Goal: Task Accomplishment & Management: Manage account settings

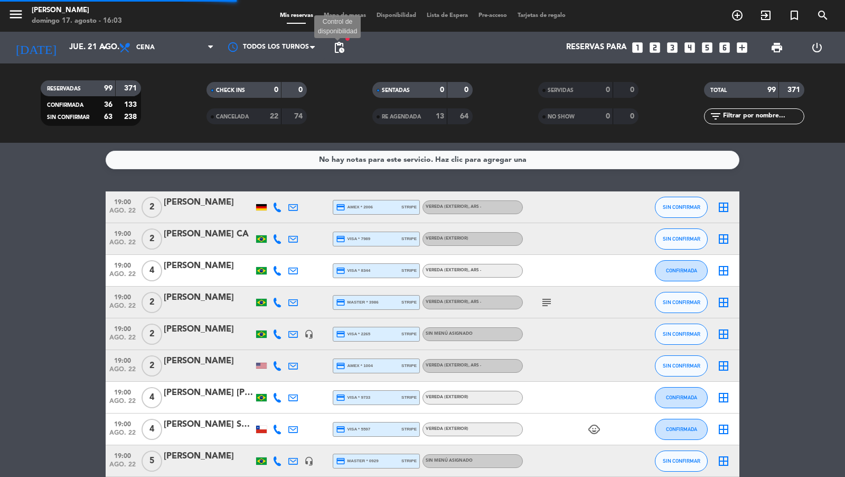
click at [337, 44] on span "pending_actions" at bounding box center [339, 47] width 13 height 13
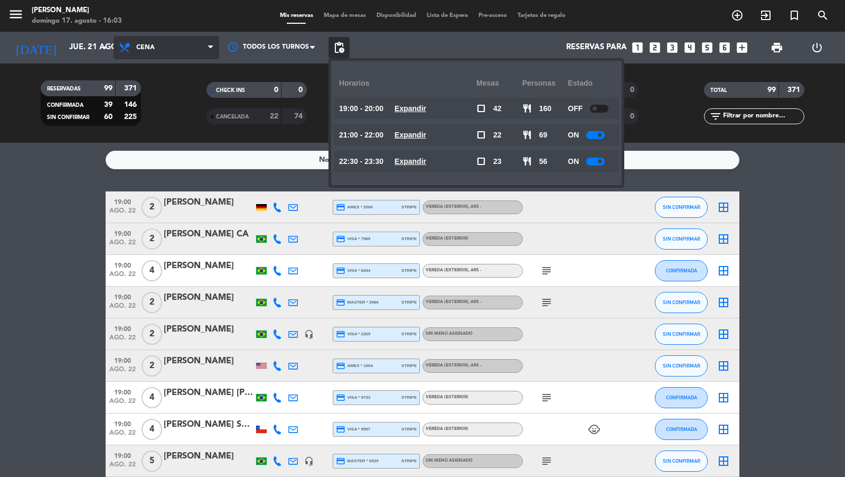
click at [213, 48] on span at bounding box center [213, 48] width 11 height 10
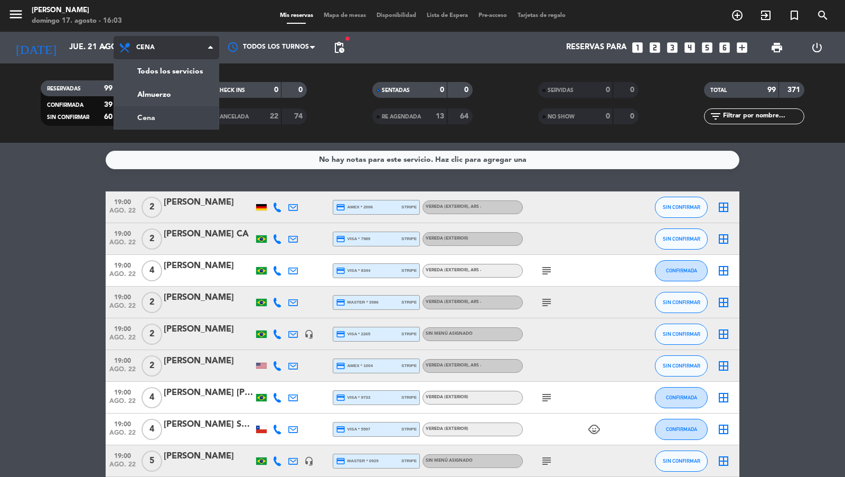
click at [188, 86] on div "menu [PERSON_NAME][DATE] 17. agosto - 16:03 Mis reservas Mapa de mesas Disponib…" at bounding box center [422, 71] width 845 height 143
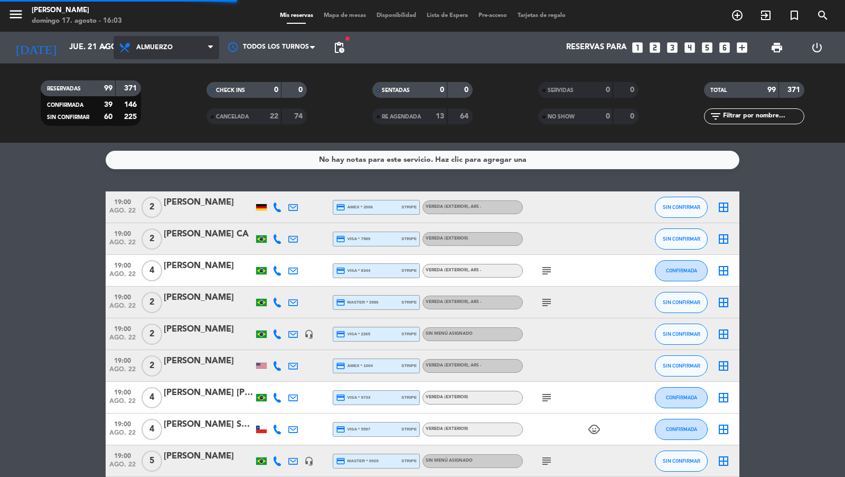
click at [198, 50] on span "Almuerzo" at bounding box center [167, 47] width 106 height 23
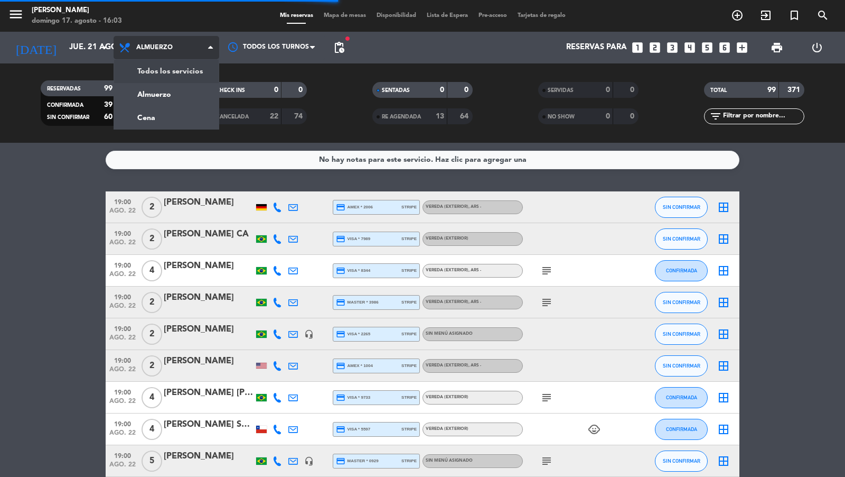
click at [184, 82] on div "menu [PERSON_NAME][DATE] 17. agosto - 16:03 Mis reservas Mapa de mesas Disponib…" at bounding box center [422, 71] width 845 height 143
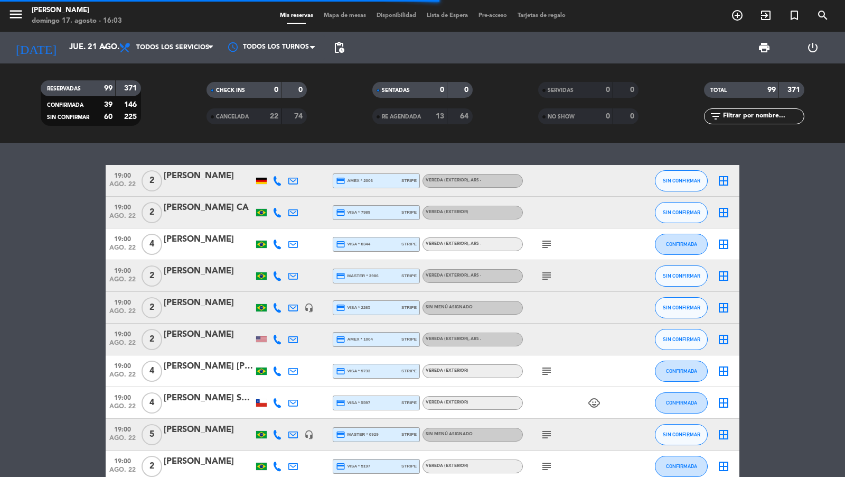
click at [346, 45] on span "pending_actions" at bounding box center [339, 47] width 21 height 21
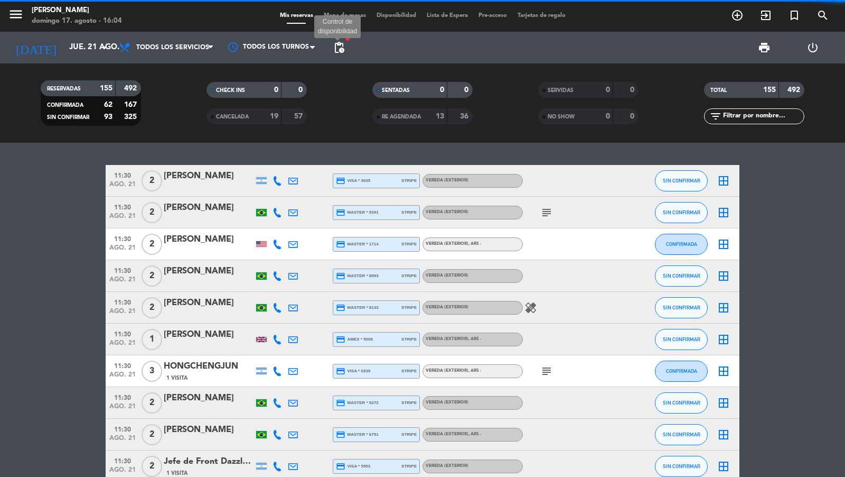
click at [342, 45] on span "pending_actions" at bounding box center [339, 47] width 13 height 13
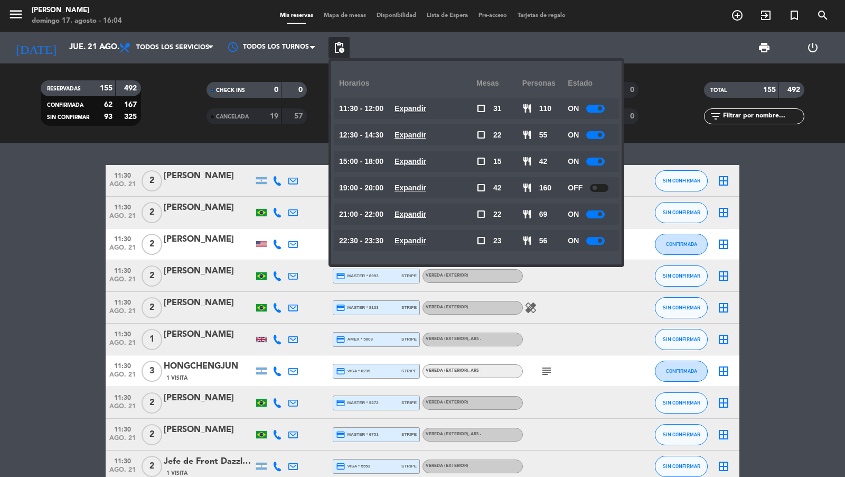
click at [412, 111] on u "Expandir" at bounding box center [411, 108] width 32 height 8
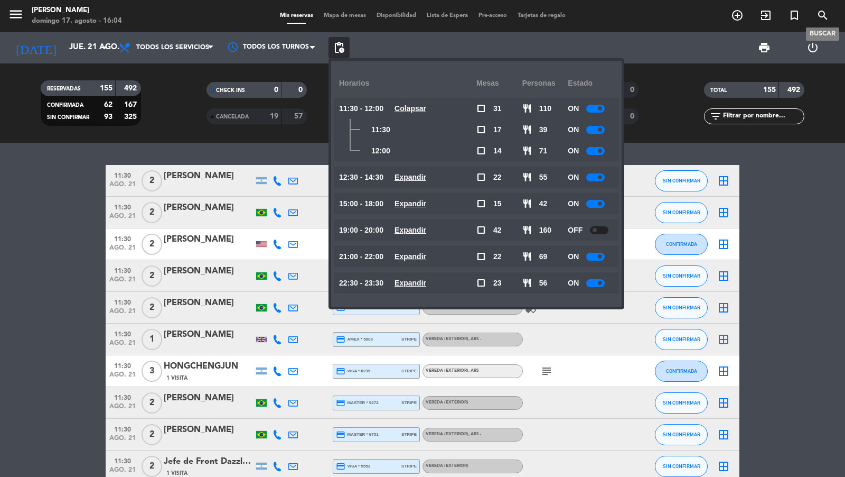
click at [825, 16] on icon "search" at bounding box center [823, 15] width 13 height 13
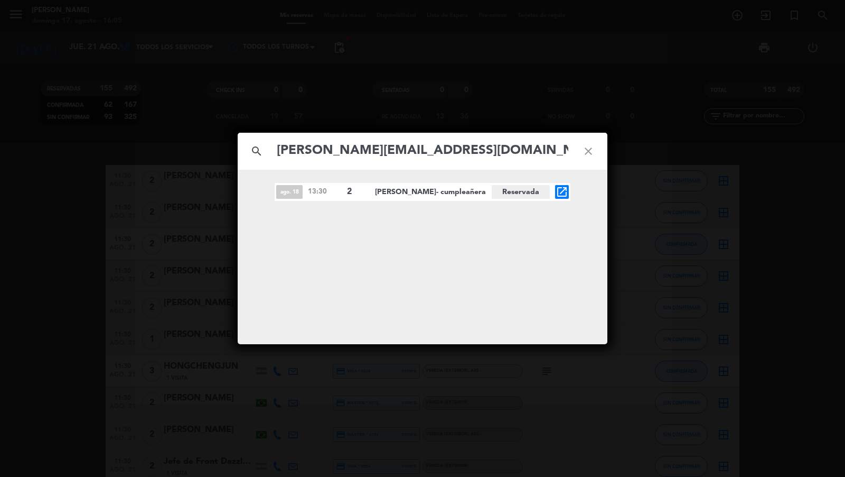
type input "[PERSON_NAME][EMAIL_ADDRESS][DOMAIN_NAME]"
click at [558, 192] on icon "open_in_new" at bounding box center [562, 191] width 13 height 13
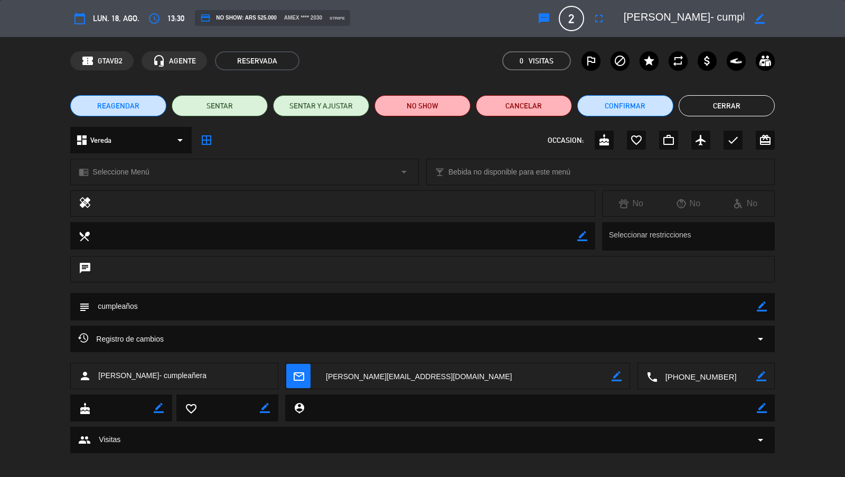
click at [179, 165] on div "chrome_reader_mode Seleccione Menú arrow_drop_down" at bounding box center [245, 171] width 348 height 25
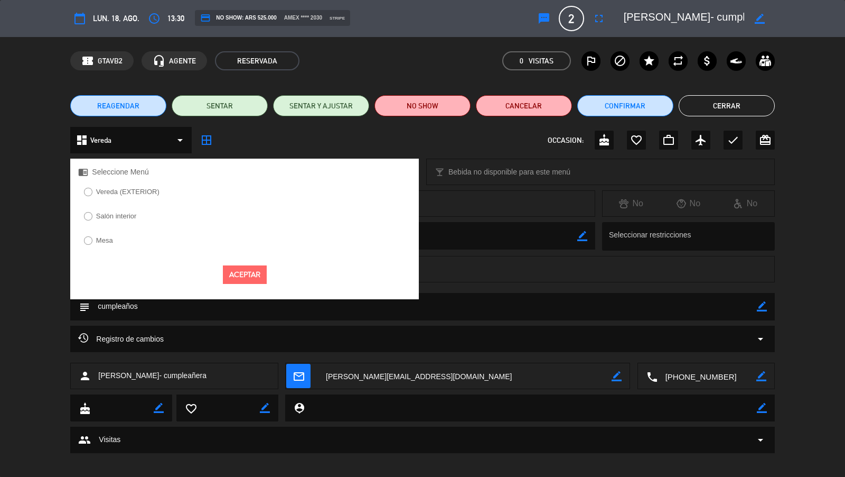
click at [123, 199] on label "Vereda (EXTERIOR)" at bounding box center [121, 193] width 87 height 17
click at [230, 274] on button "Aceptar" at bounding box center [245, 274] width 44 height 18
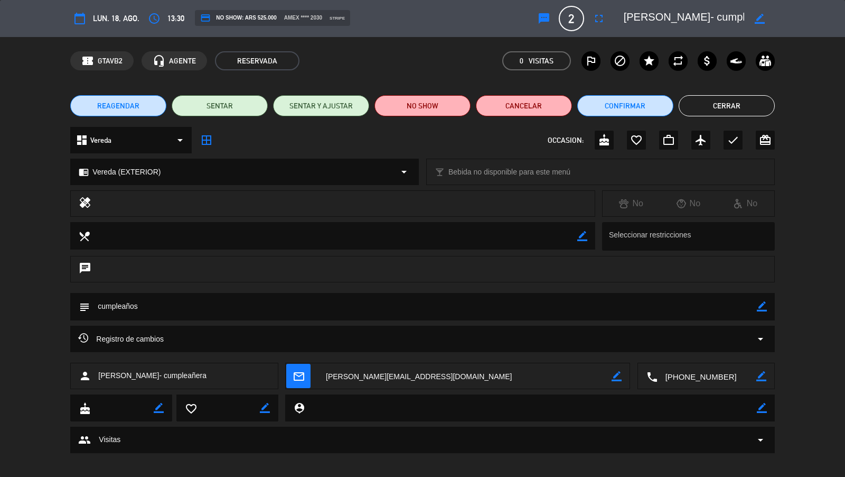
click at [304, 372] on icon "mail_outline" at bounding box center [299, 376] width 12 height 12
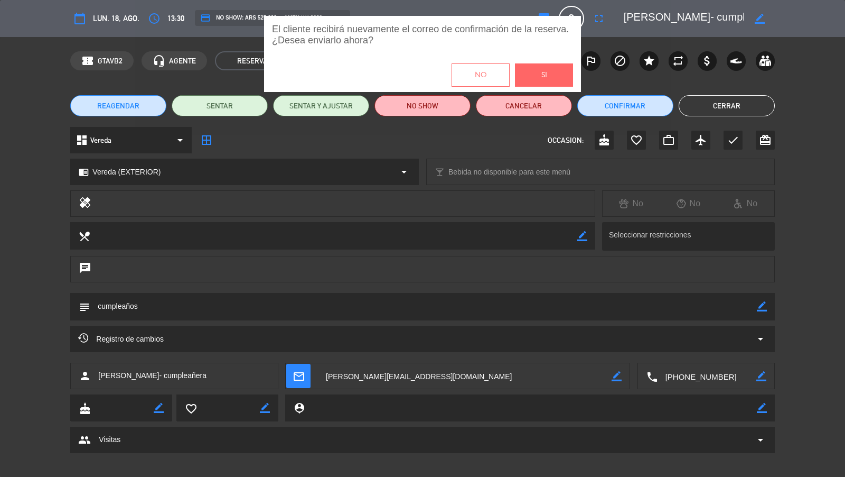
click at [547, 78] on button "Si" at bounding box center [544, 74] width 58 height 23
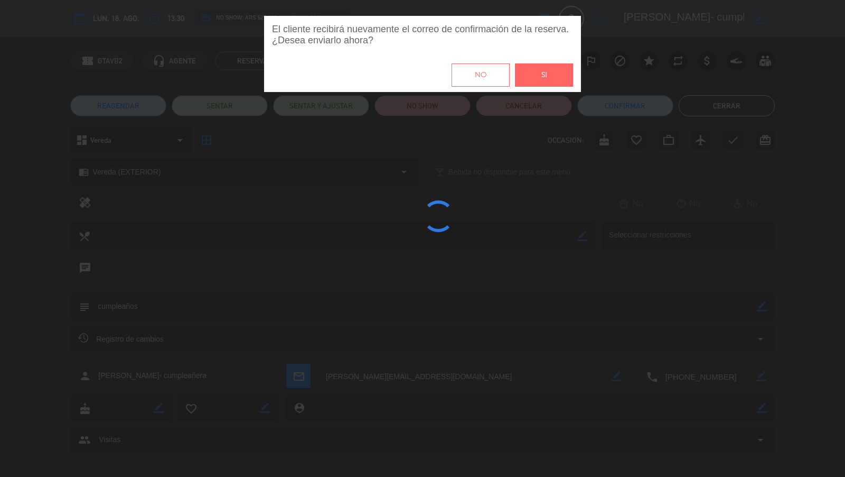
click at [710, 118] on div "El cliente recibirá nuevamente el correo de confirmación de la reserva. ¿Desea …" at bounding box center [422, 238] width 845 height 445
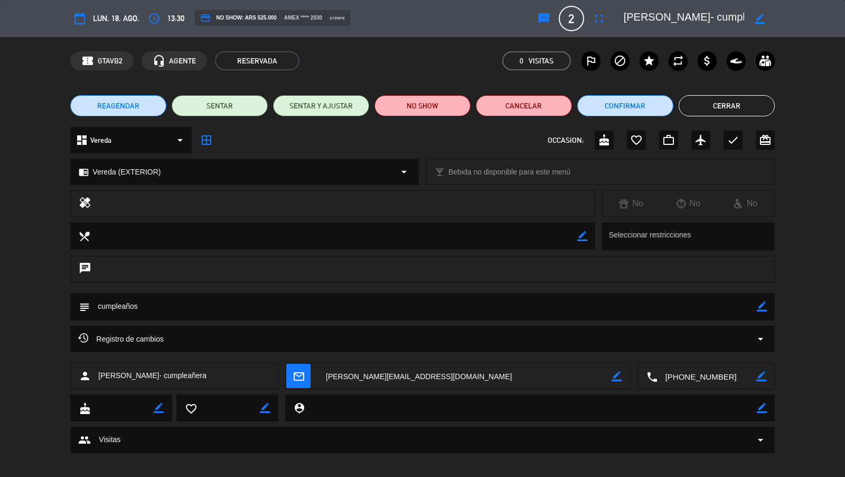
click at [717, 101] on div "El cliente recibirá nuevamente el correo de confirmación de la reserva. ¿Desea …" at bounding box center [422, 238] width 845 height 445
click at [717, 101] on button "Cerrar" at bounding box center [727, 105] width 96 height 21
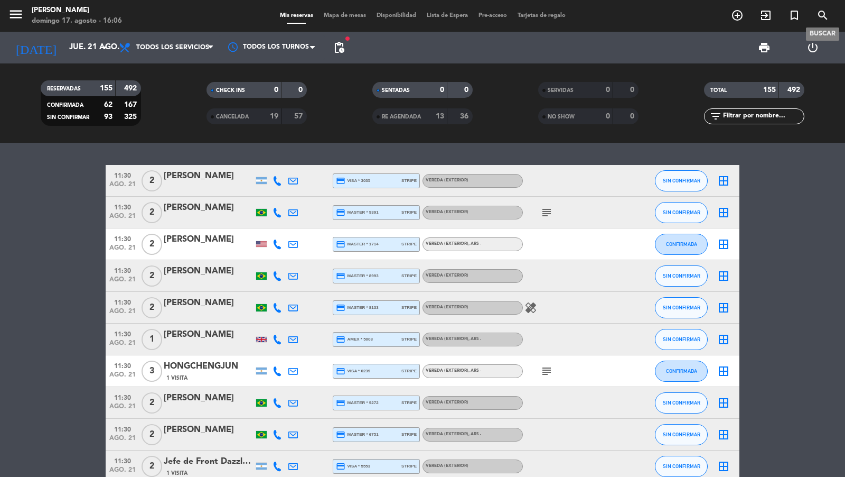
click at [822, 13] on icon "search" at bounding box center [823, 15] width 13 height 13
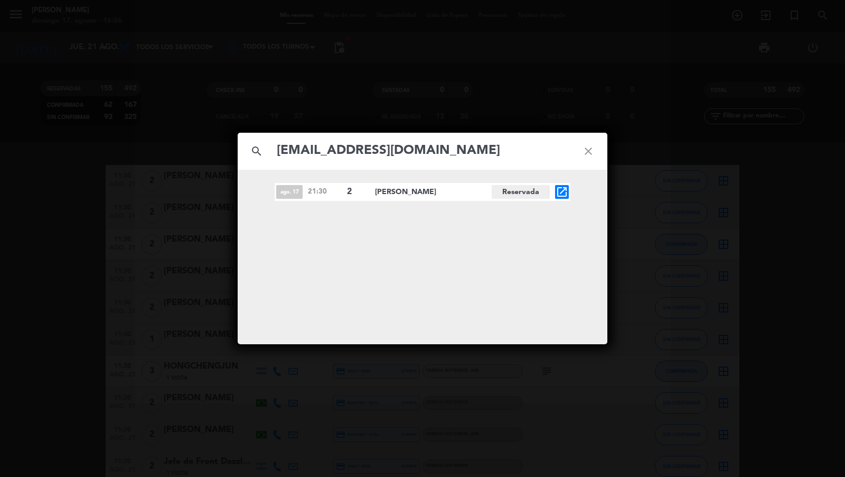
type input "[EMAIL_ADDRESS][DOMAIN_NAME]"
click at [564, 190] on icon "open_in_new" at bounding box center [562, 191] width 13 height 13
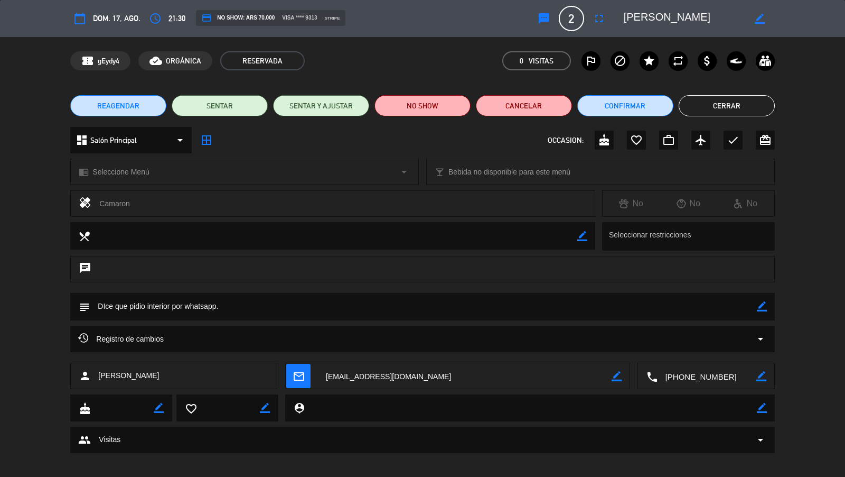
click at [701, 101] on button "Cerrar" at bounding box center [727, 105] width 96 height 21
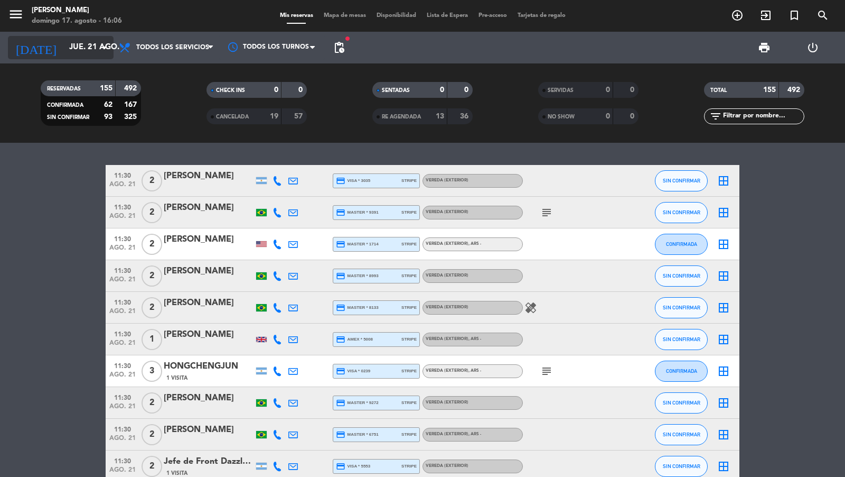
click at [74, 46] on input "jue. 21 ago." at bounding box center [115, 48] width 102 height 20
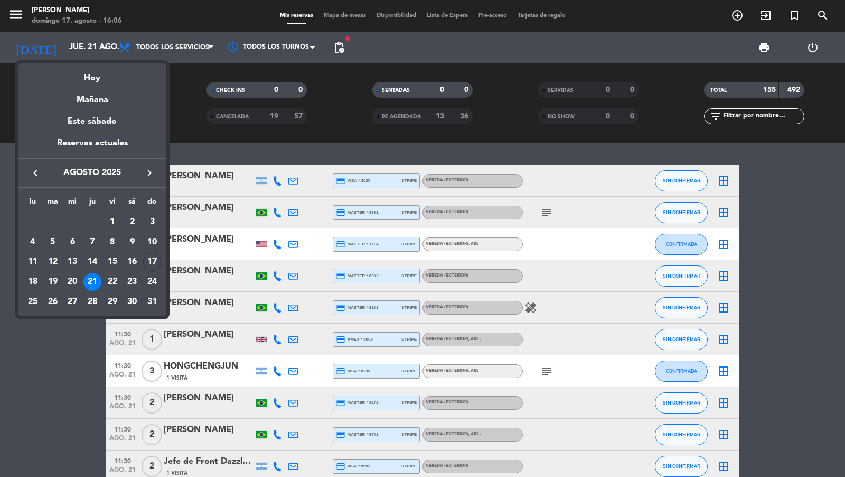
click at [157, 170] on button "keyboard_arrow_right" at bounding box center [149, 173] width 19 height 14
click at [92, 296] on div "25" at bounding box center [92, 302] width 18 height 18
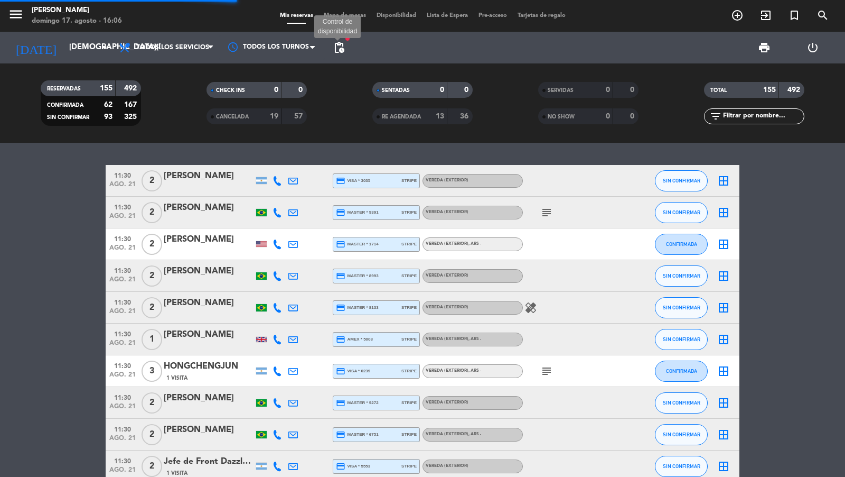
click at [340, 49] on span "pending_actions" at bounding box center [339, 47] width 13 height 13
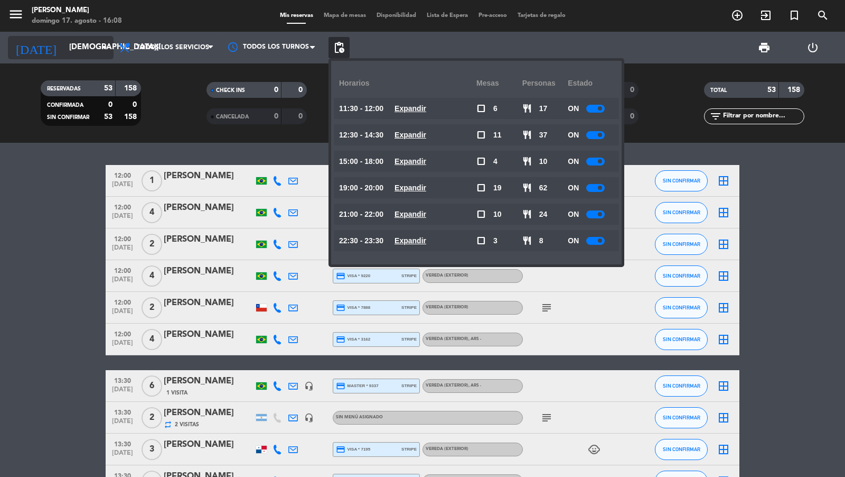
click at [110, 62] on div "[DATE] [DATE] arrow_drop_down" at bounding box center [61, 48] width 106 height 32
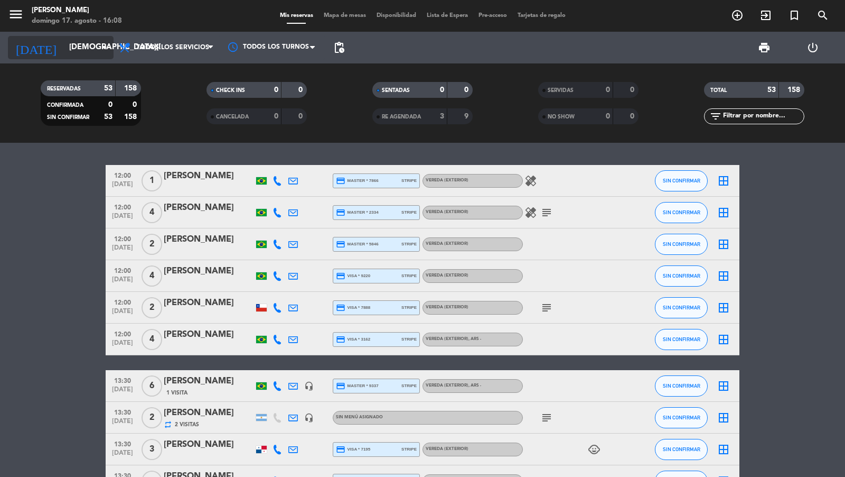
click at [106, 55] on input "[DEMOGRAPHIC_DATA][DATE]" at bounding box center [115, 48] width 102 height 20
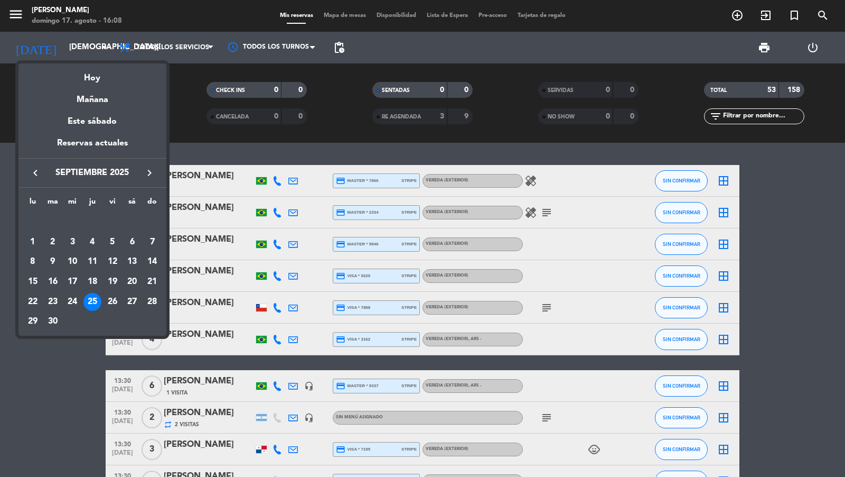
click at [147, 173] on icon "keyboard_arrow_right" at bounding box center [149, 172] width 13 height 13
click at [30, 278] on div "13" at bounding box center [33, 282] width 18 height 18
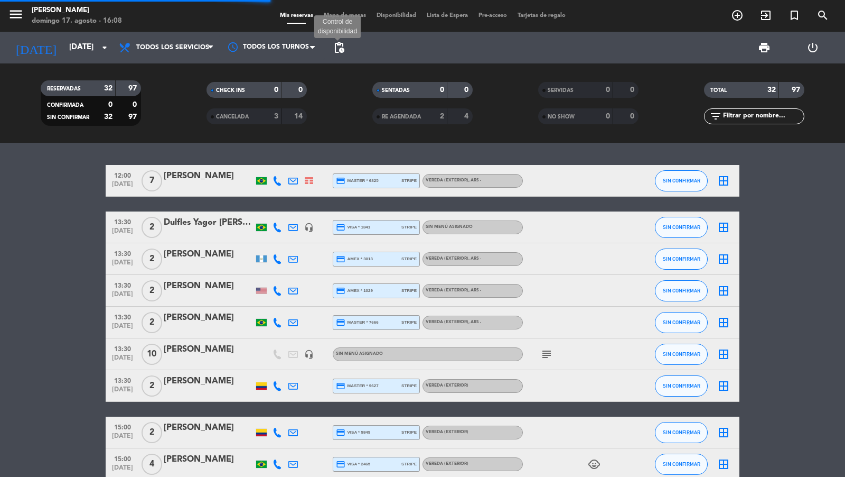
click at [340, 50] on span "pending_actions" at bounding box center [339, 47] width 13 height 13
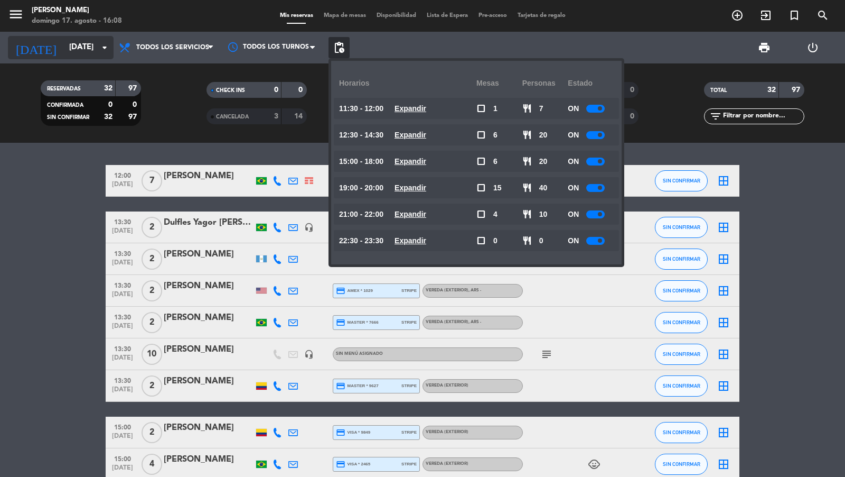
click at [95, 42] on input "[DATE]" at bounding box center [115, 48] width 102 height 20
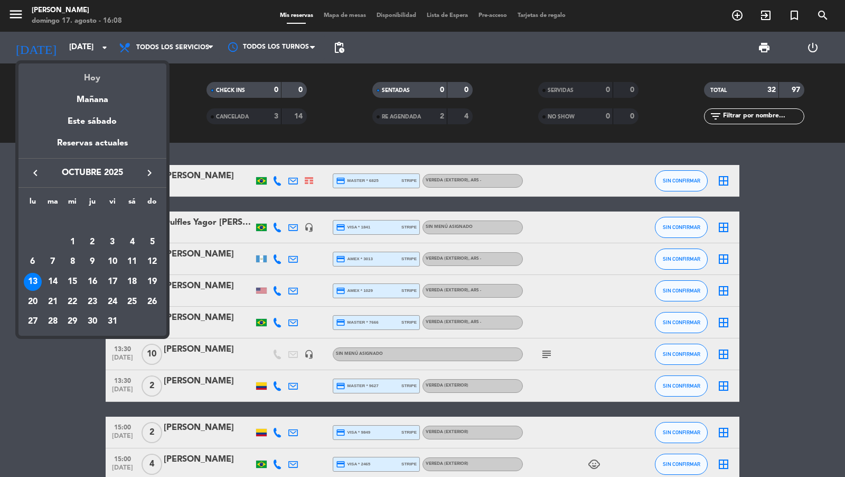
click at [94, 75] on div "Hoy" at bounding box center [92, 74] width 148 height 22
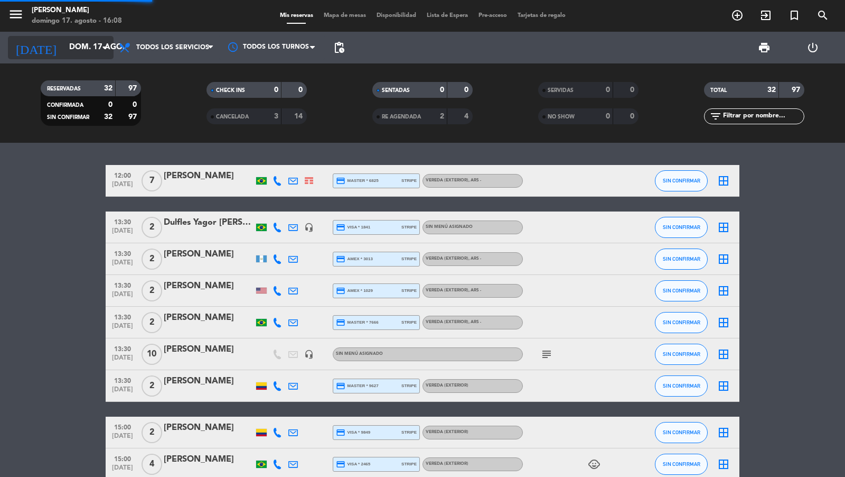
click at [87, 49] on input "dom. 17 ago." at bounding box center [115, 48] width 102 height 20
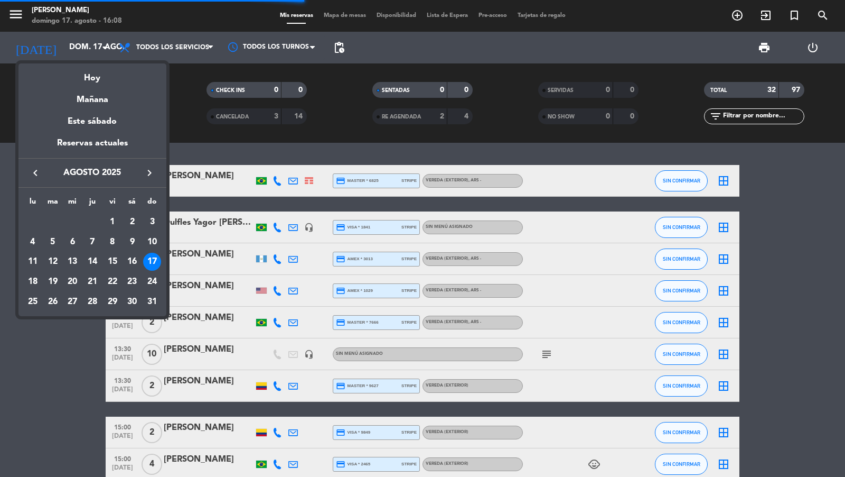
click at [150, 171] on icon "keyboard_arrow_right" at bounding box center [149, 172] width 13 height 13
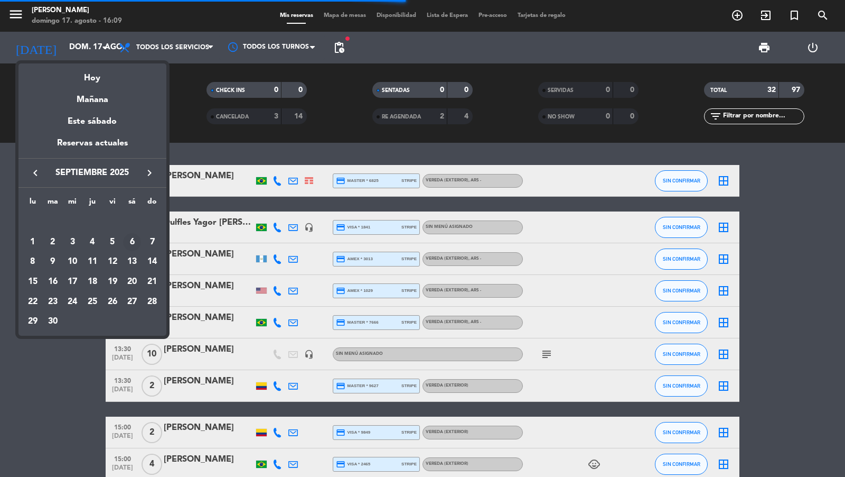
click at [131, 239] on div "6" at bounding box center [132, 242] width 18 height 18
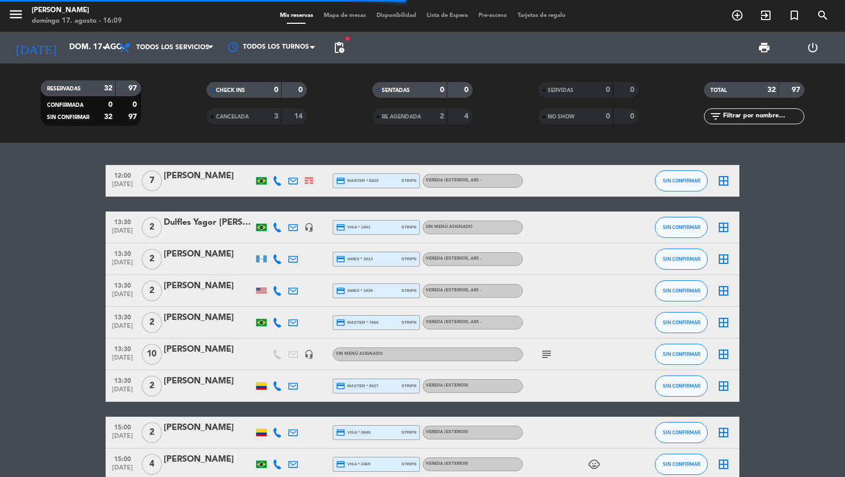
type input "[DATE]"
click at [340, 44] on span "pending_actions" at bounding box center [339, 47] width 13 height 13
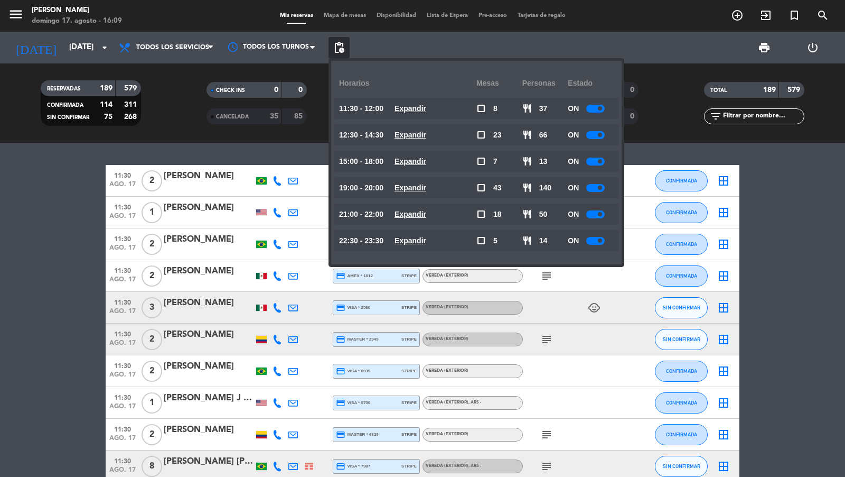
click at [332, 15] on span "Mapa de mesas" at bounding box center [345, 16] width 53 height 6
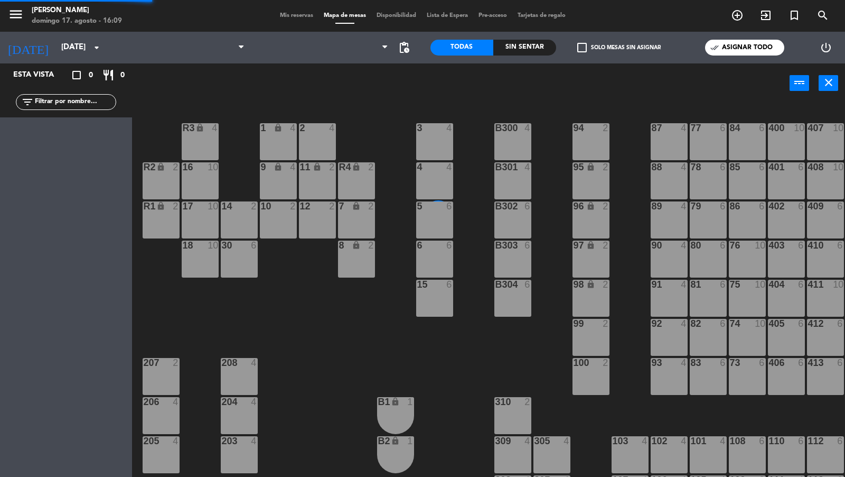
click at [286, 15] on span "Mis reservas" at bounding box center [297, 16] width 44 height 6
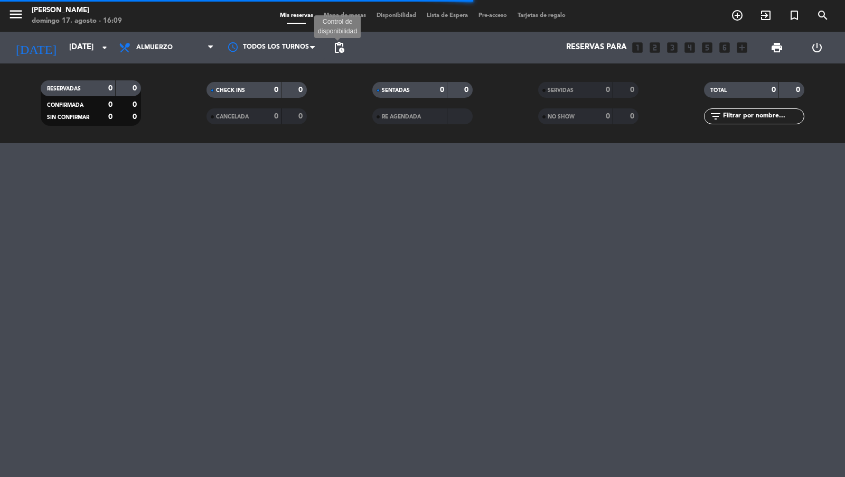
click at [345, 44] on span "pending_actions" at bounding box center [339, 47] width 13 height 13
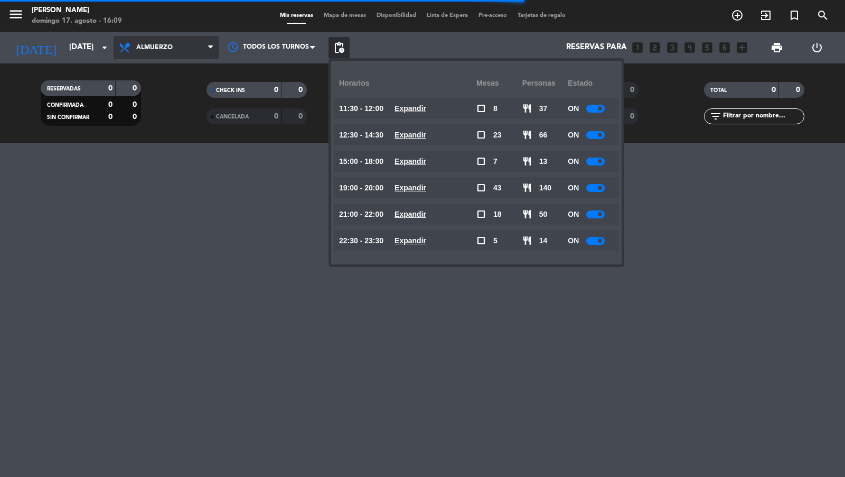
click at [203, 53] on span "Almuerzo" at bounding box center [167, 47] width 106 height 23
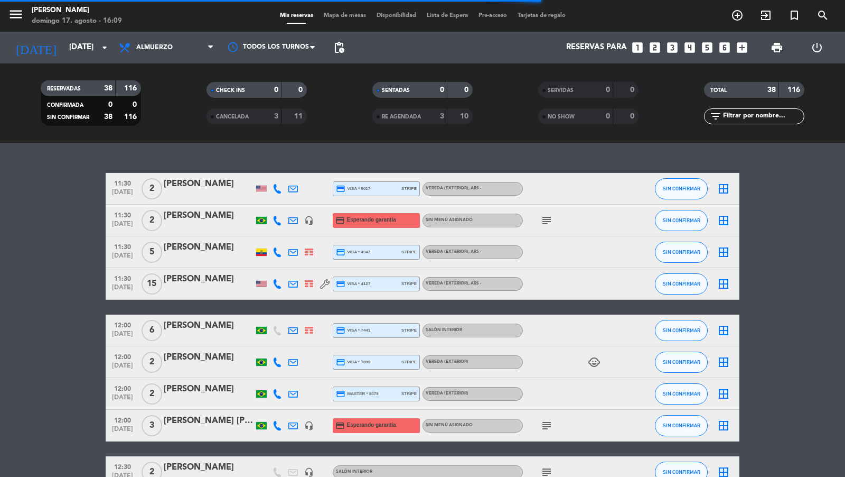
click at [198, 72] on div "RESERVADAS 38 116 CONFIRMADA 0 0 SIN CONFIRMAR 38 116 CHECK INS 0 0 CANCELADA 3…" at bounding box center [422, 102] width 845 height 79
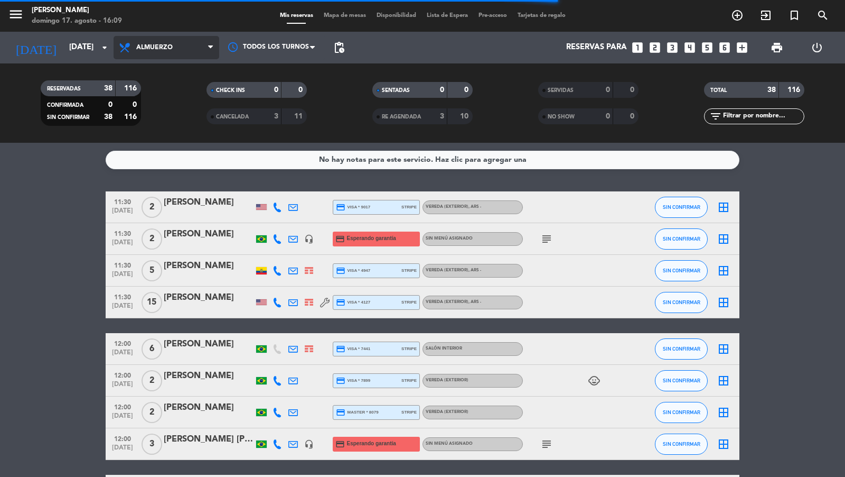
click at [208, 55] on span "Almuerzo" at bounding box center [167, 47] width 106 height 23
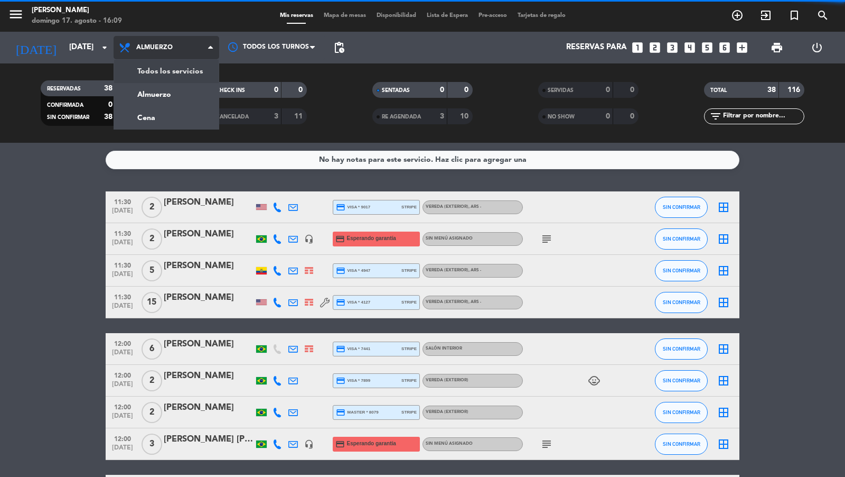
click at [192, 82] on div "menu [PERSON_NAME][DATE] 17. agosto - 16:09 Mis reservas Mapa de mesas Disponib…" at bounding box center [422, 71] width 845 height 143
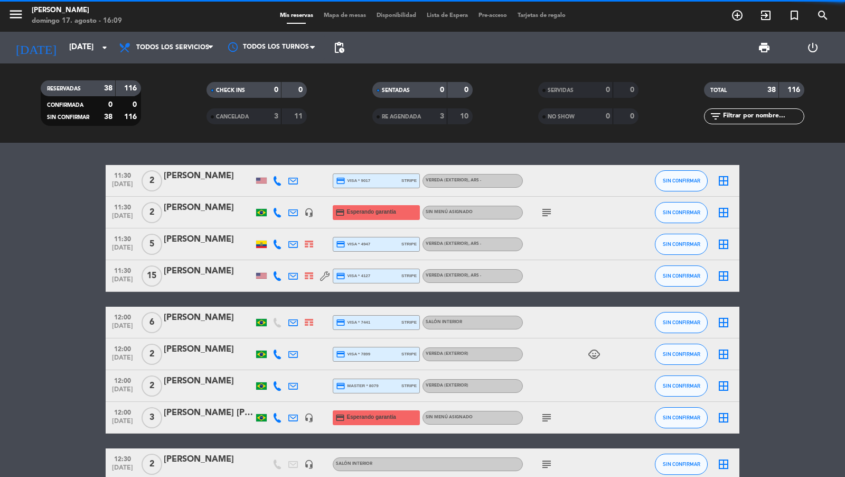
click at [342, 48] on span "pending_actions" at bounding box center [339, 47] width 13 height 13
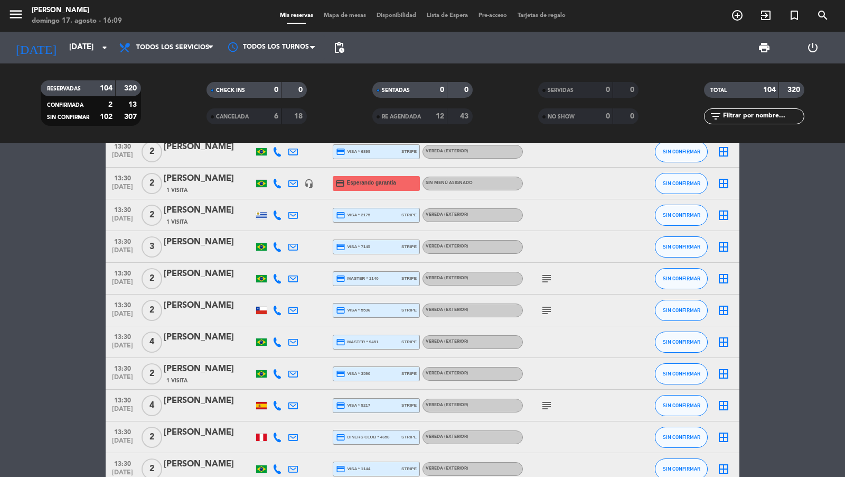
scroll to position [661, 0]
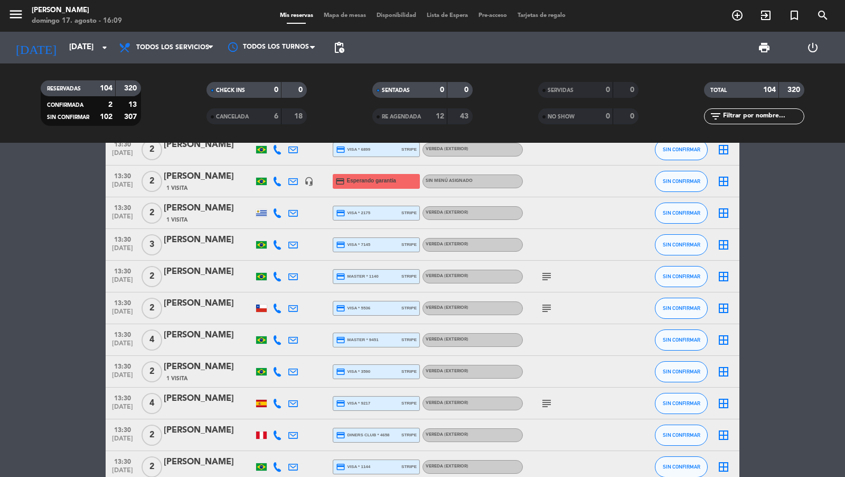
click at [128, 183] on span "[DATE]" at bounding box center [122, 187] width 26 height 12
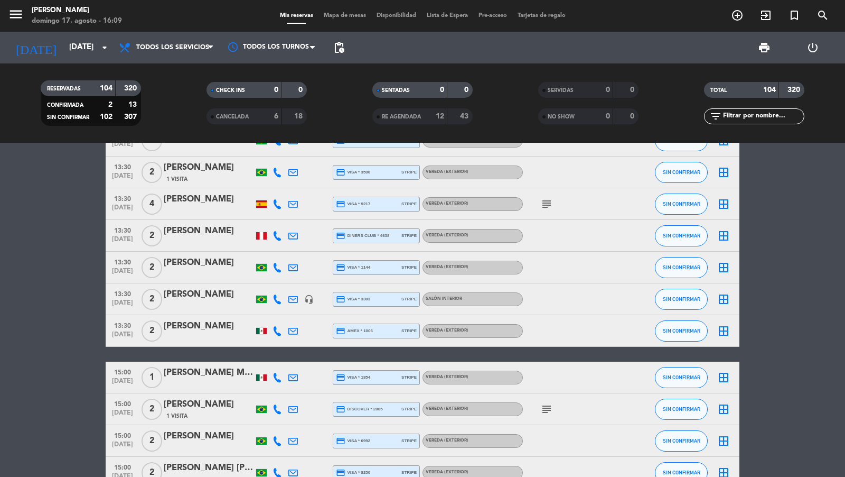
scroll to position [1255, 0]
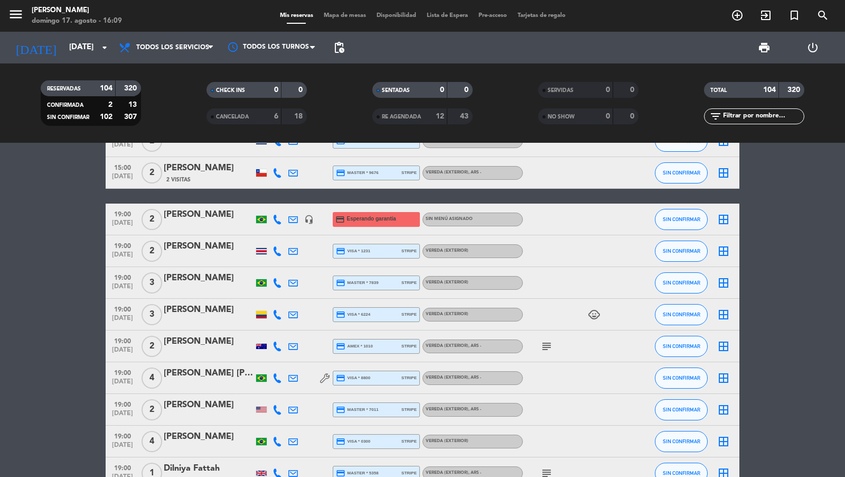
click at [123, 220] on span "[DATE]" at bounding box center [122, 225] width 26 height 12
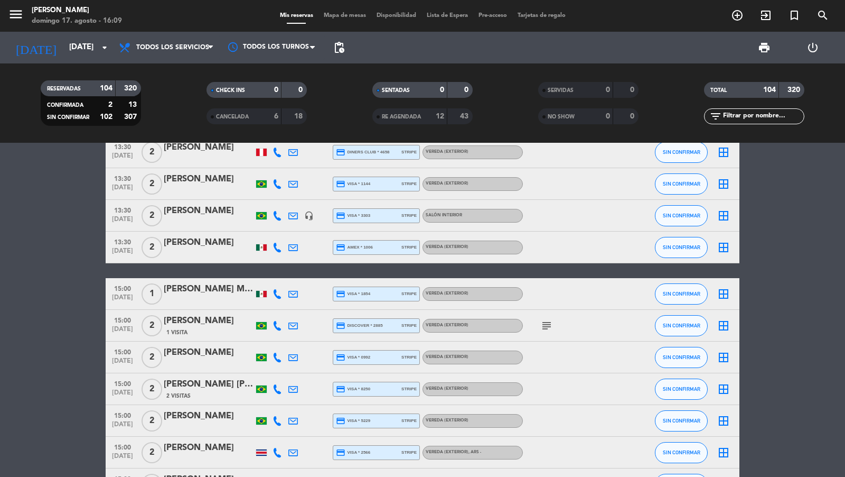
scroll to position [740, 0]
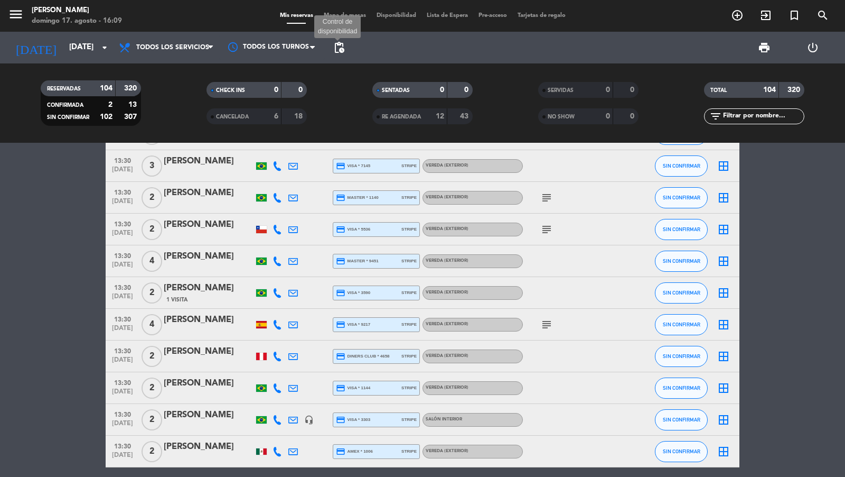
click at [336, 50] on span "pending_actions" at bounding box center [339, 47] width 13 height 13
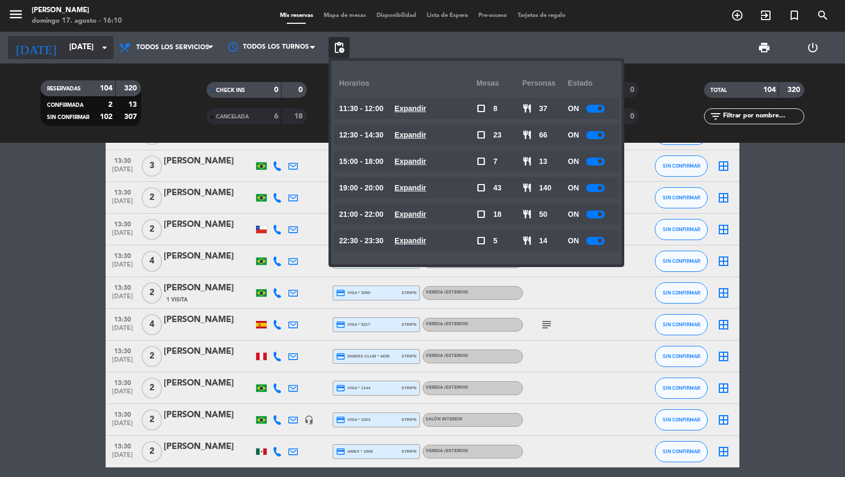
click at [79, 39] on input "[DATE]" at bounding box center [115, 48] width 102 height 20
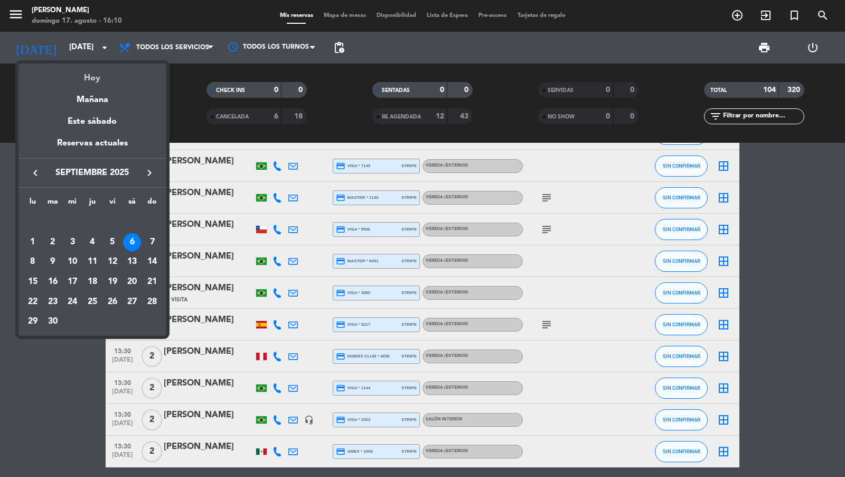
click at [94, 82] on div "Hoy" at bounding box center [92, 74] width 148 height 22
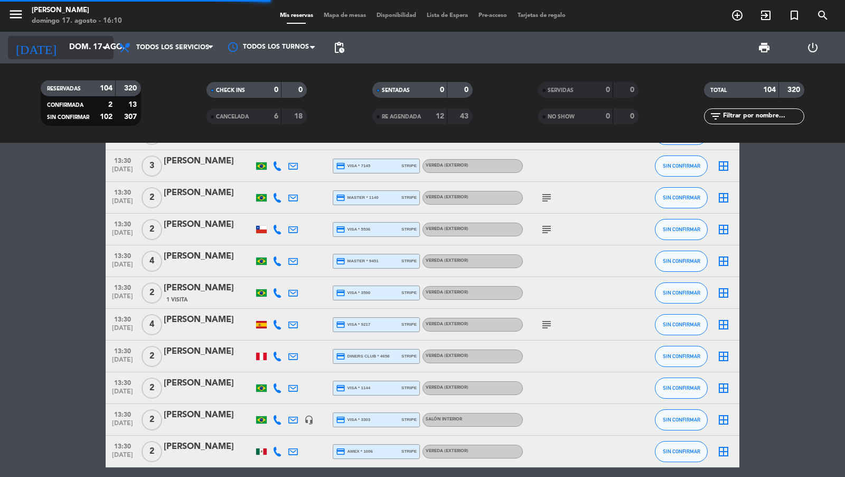
click at [89, 49] on input "dom. 17 ago." at bounding box center [115, 48] width 102 height 20
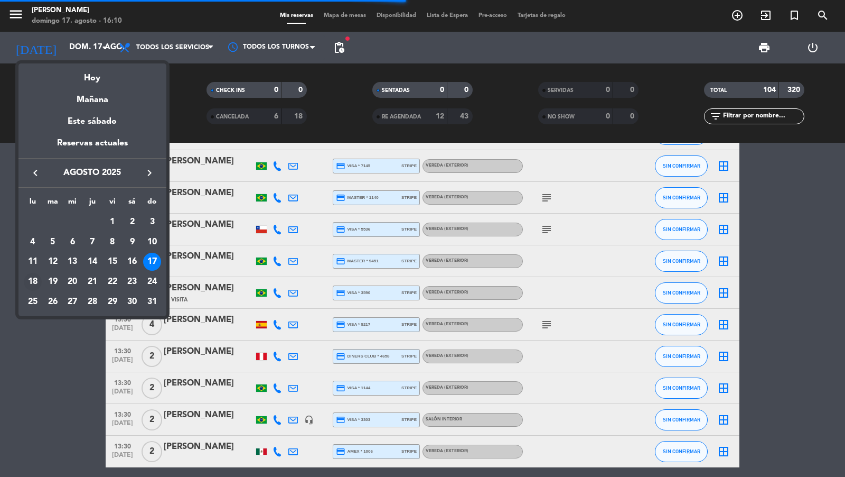
click at [27, 278] on div "18" at bounding box center [33, 282] width 18 height 18
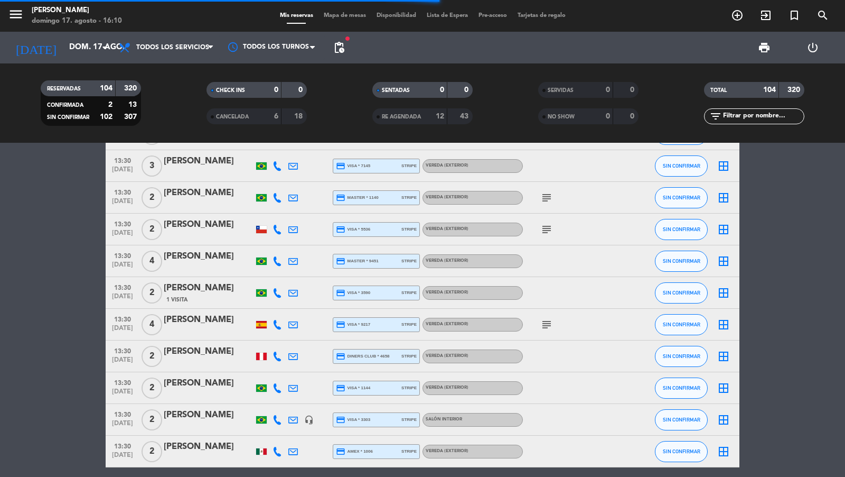
type input "lun. 18 ago."
click at [345, 45] on span "pending_actions" at bounding box center [339, 47] width 13 height 13
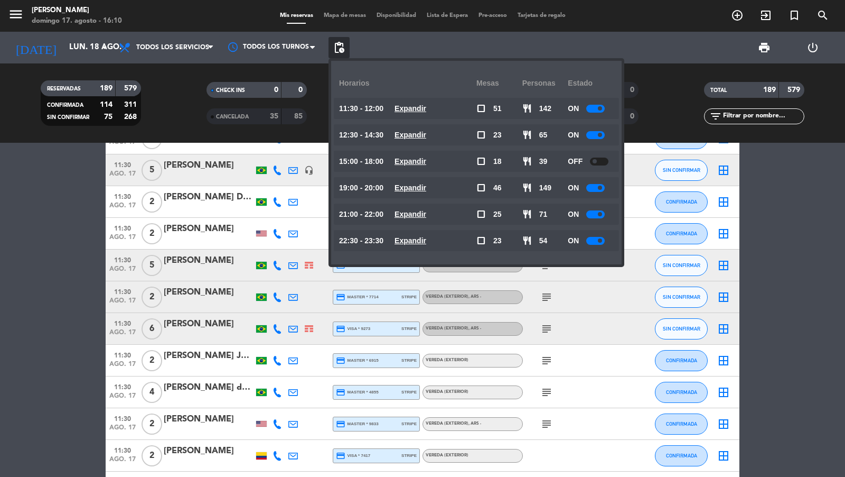
click at [596, 112] on div "ON" at bounding box center [591, 108] width 46 height 21
click at [597, 109] on div at bounding box center [596, 109] width 18 height 8
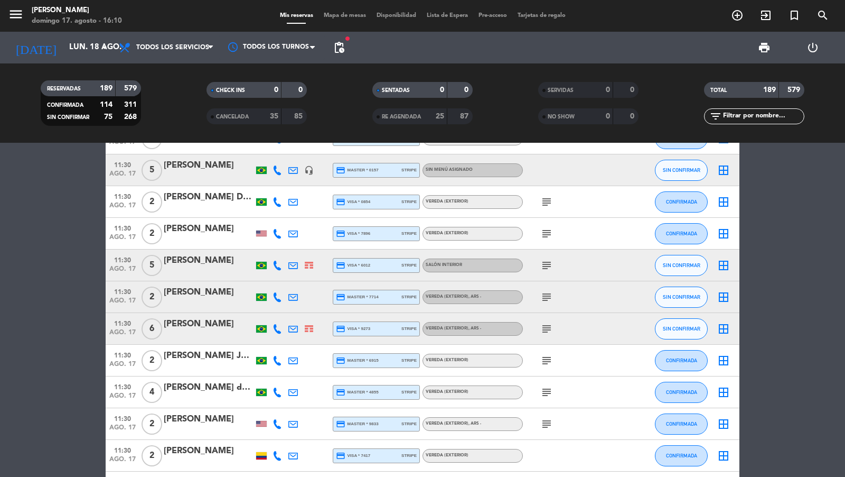
click at [342, 9] on div "menu [PERSON_NAME][DATE] 17. agosto - 16:10 Mis reservas Mapa de mesas Disponib…" at bounding box center [422, 16] width 845 height 32
click at [339, 14] on span "Mapa de mesas" at bounding box center [345, 16] width 53 height 6
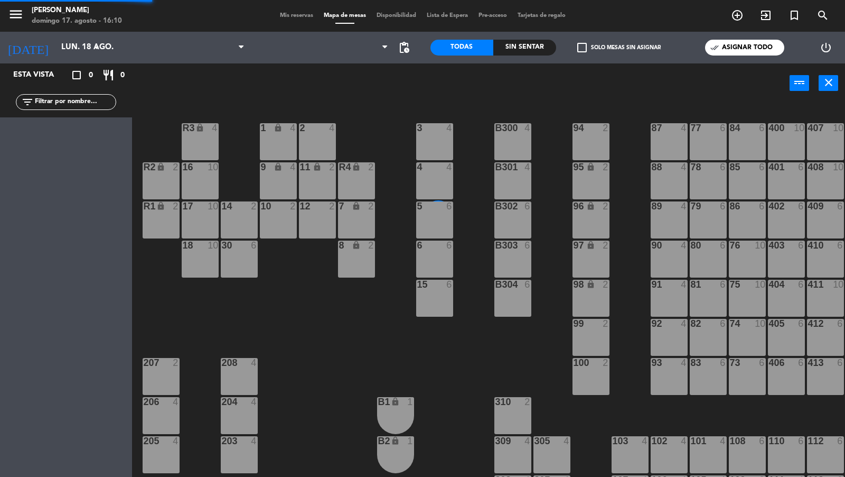
click at [287, 18] on span "Mis reservas" at bounding box center [297, 16] width 44 height 6
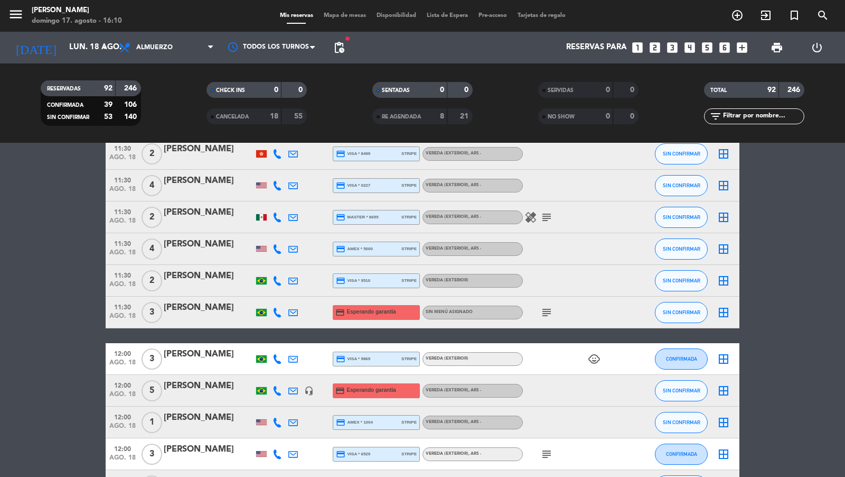
scroll to position [1147, 0]
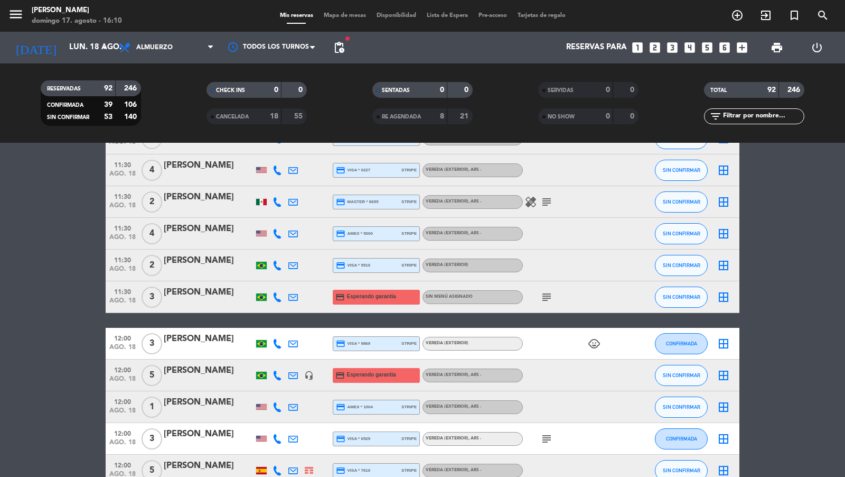
click at [131, 294] on span "11:30" at bounding box center [122, 291] width 26 height 12
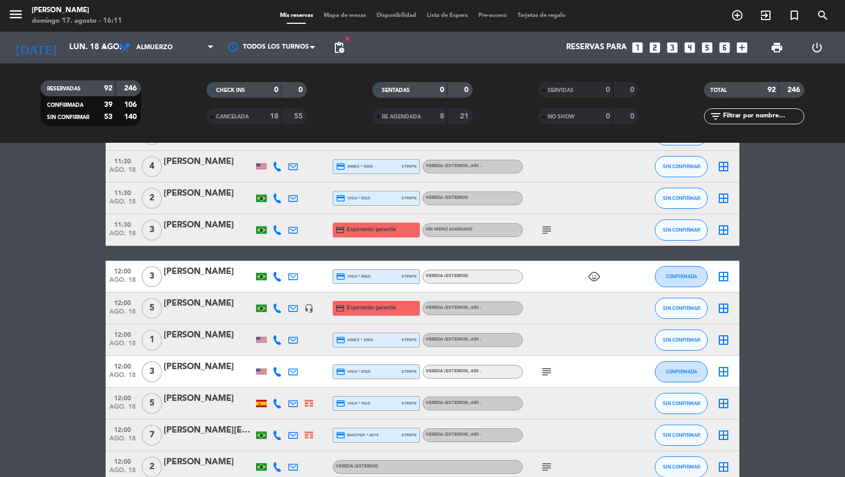
scroll to position [1198, 0]
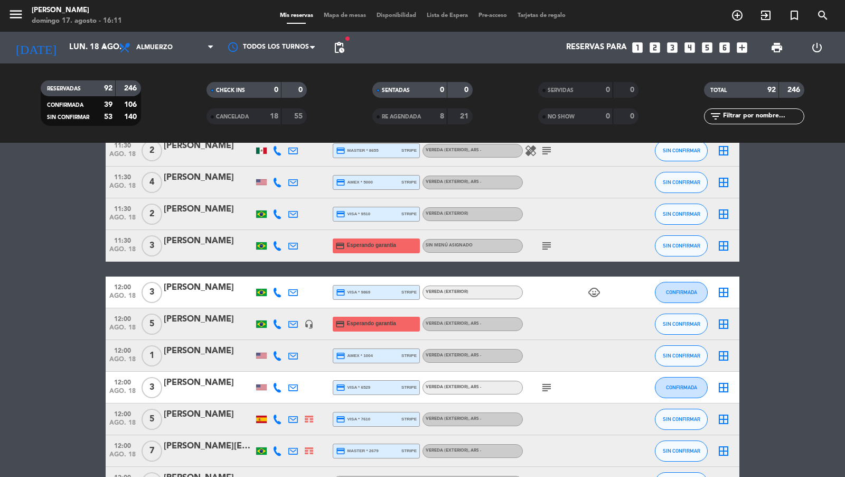
click at [546, 249] on icon "subject" at bounding box center [547, 245] width 13 height 13
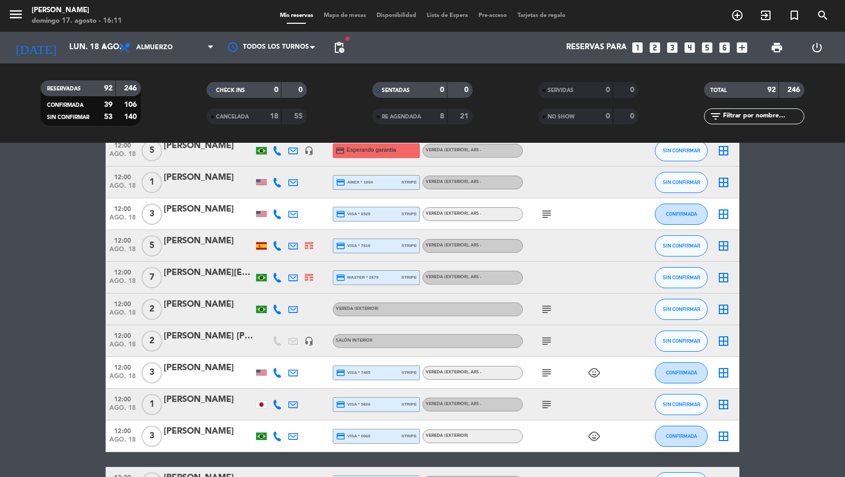
scroll to position [1345, 0]
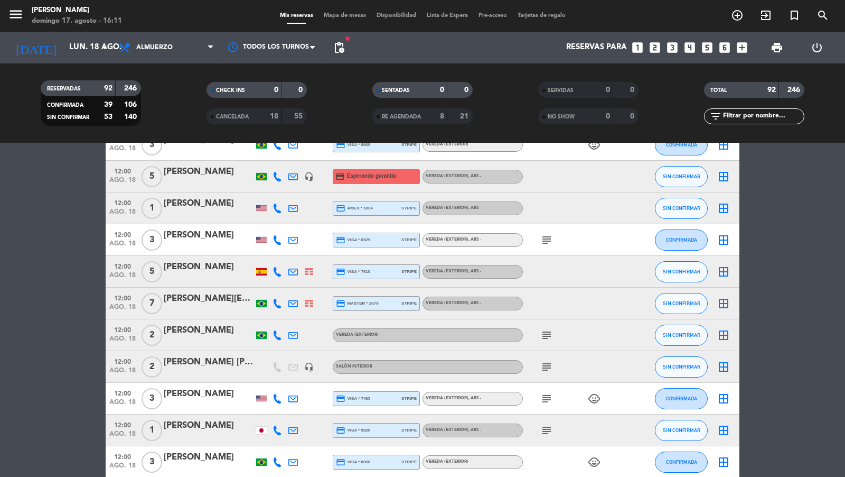
click at [550, 333] on icon "subject" at bounding box center [547, 335] width 13 height 13
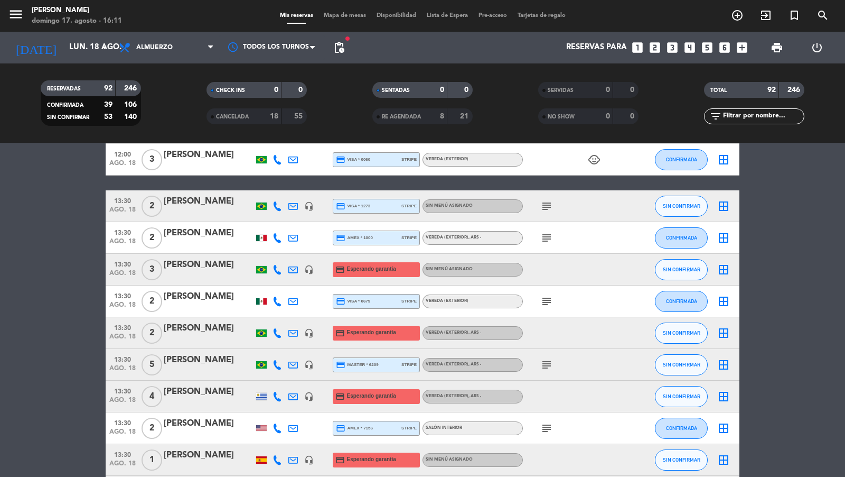
scroll to position [1719, 0]
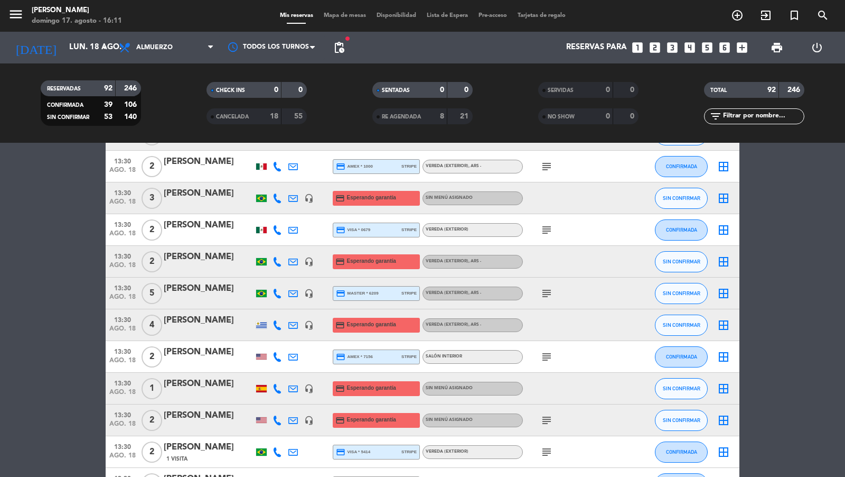
click at [119, 258] on span "13:30" at bounding box center [122, 255] width 26 height 12
click at [124, 198] on span "ago. 18" at bounding box center [122, 204] width 26 height 12
click at [128, 335] on span "ago. 18" at bounding box center [122, 331] width 26 height 12
click at [128, 388] on span "ago. 18" at bounding box center [122, 394] width 26 height 12
click at [123, 417] on span "13:30" at bounding box center [122, 414] width 26 height 12
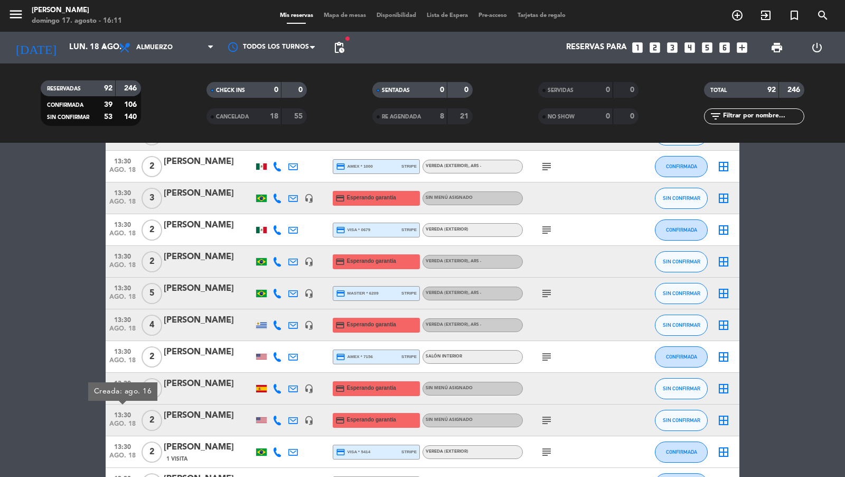
click at [343, 42] on span "pending_actions" at bounding box center [339, 47] width 13 height 13
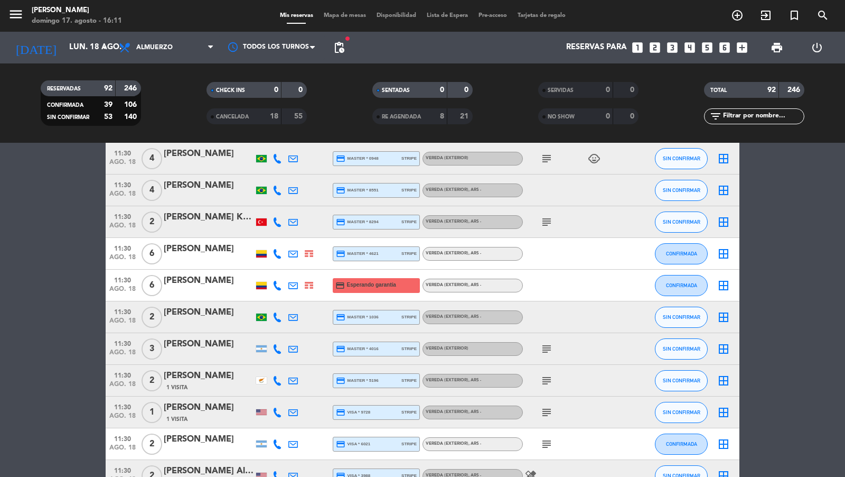
scroll to position [0, 0]
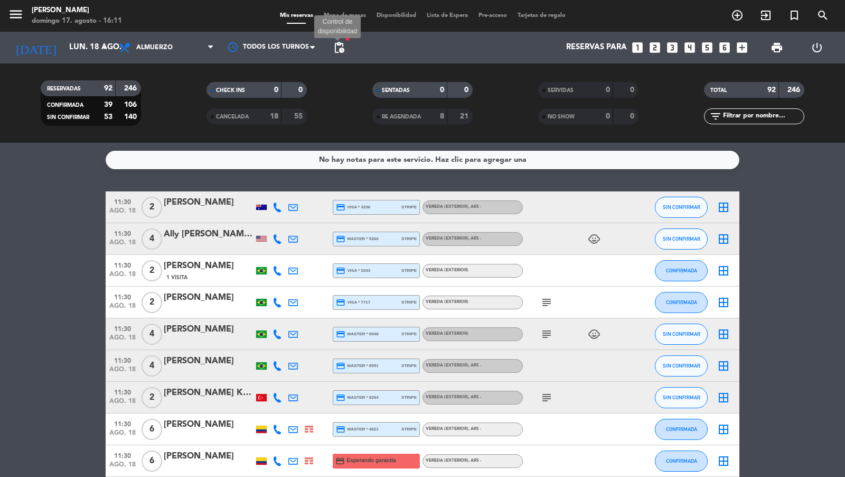
click at [342, 48] on span "pending_actions" at bounding box center [339, 47] width 13 height 13
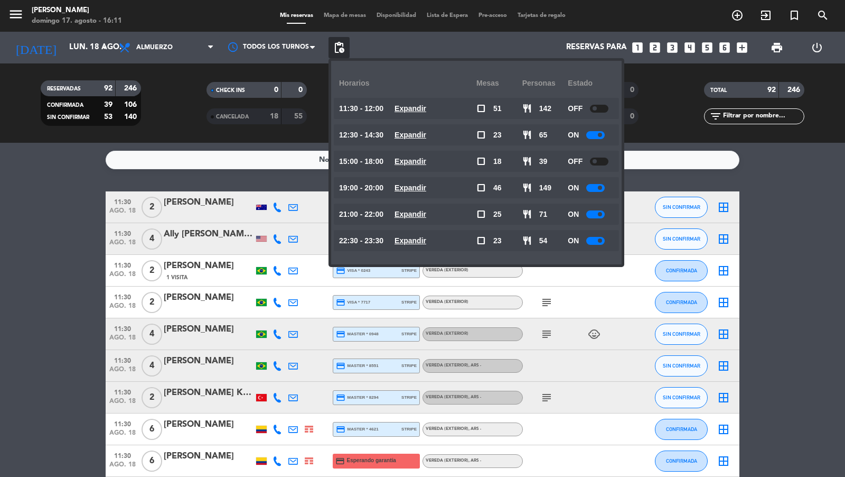
click at [422, 113] on span "Expandir" at bounding box center [411, 109] width 32 height 12
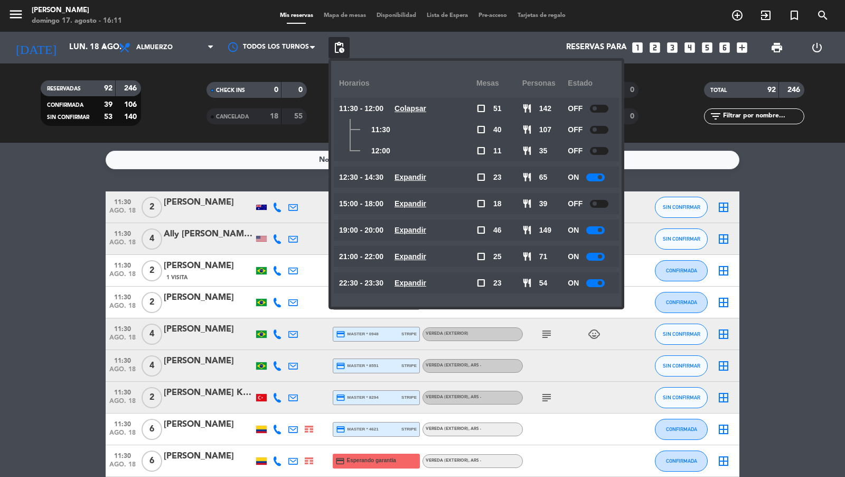
click at [407, 110] on u "Colapsar" at bounding box center [411, 108] width 32 height 8
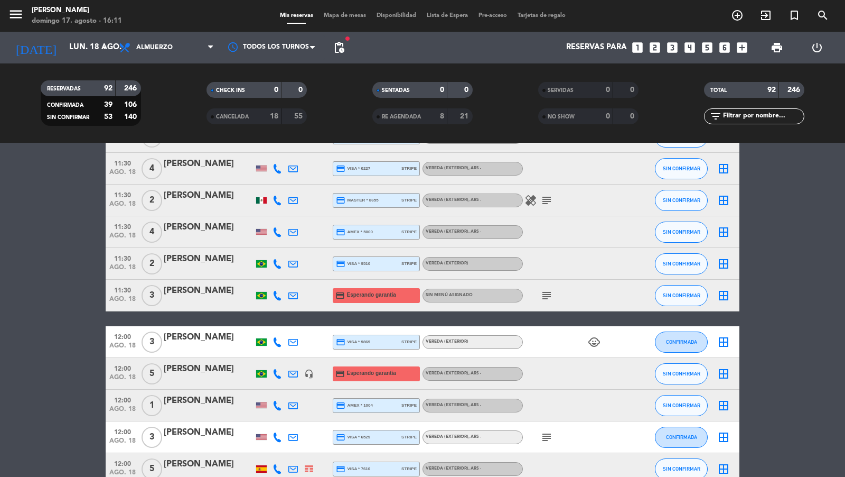
scroll to position [1162, 0]
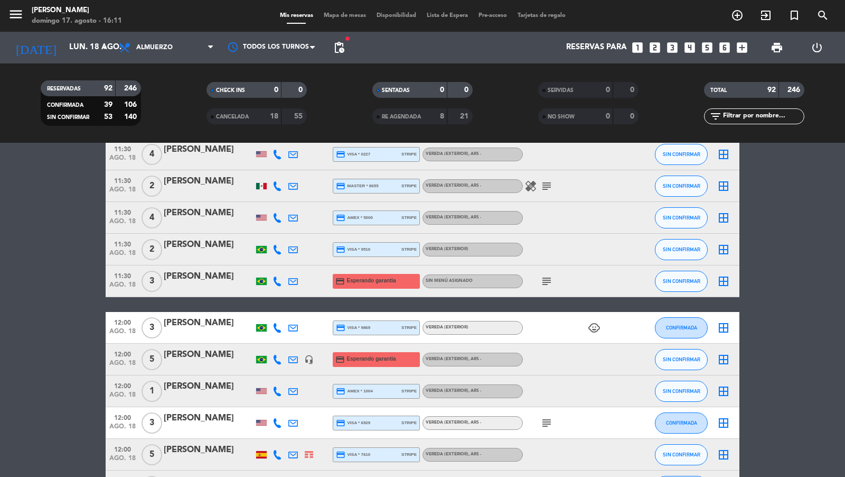
click at [123, 285] on span "ago. 18" at bounding box center [122, 287] width 26 height 12
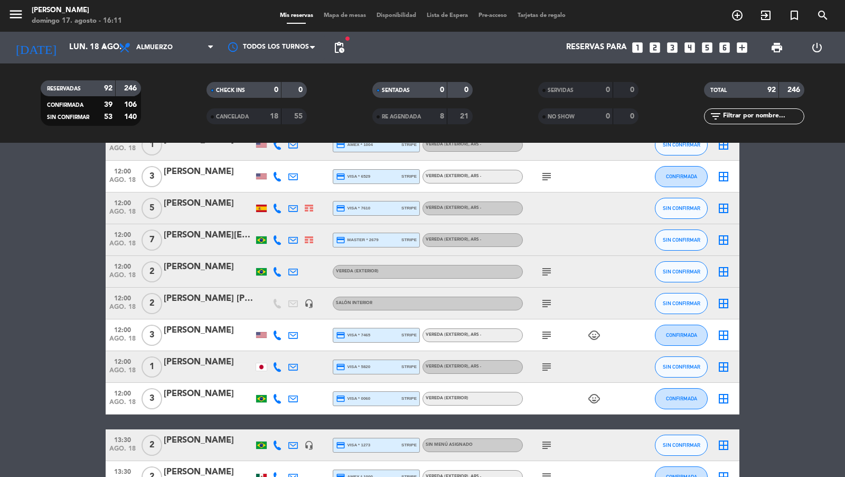
scroll to position [1428, 0]
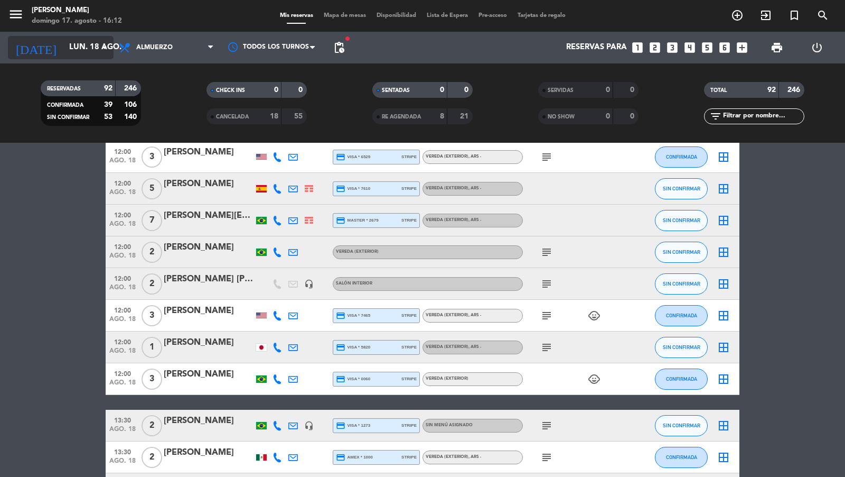
click at [93, 55] on input "lun. 18 ago." at bounding box center [115, 48] width 102 height 20
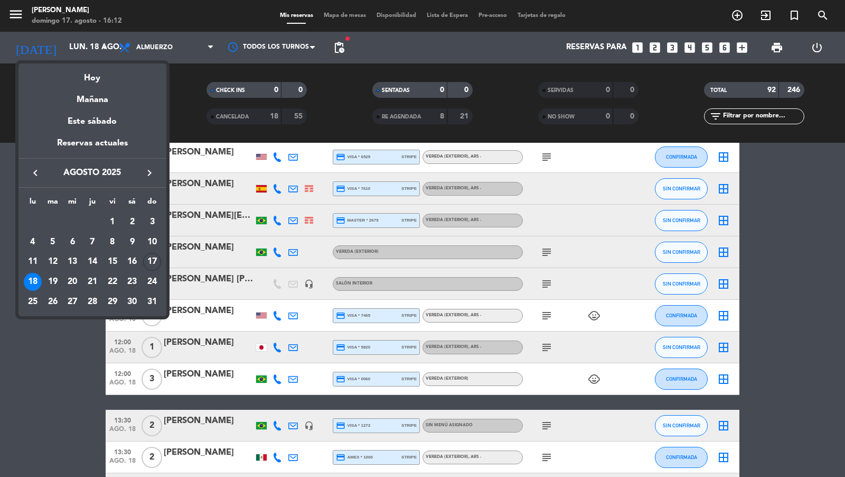
click at [154, 173] on icon "keyboard_arrow_right" at bounding box center [149, 172] width 13 height 13
click at [98, 302] on div "25" at bounding box center [92, 302] width 18 height 18
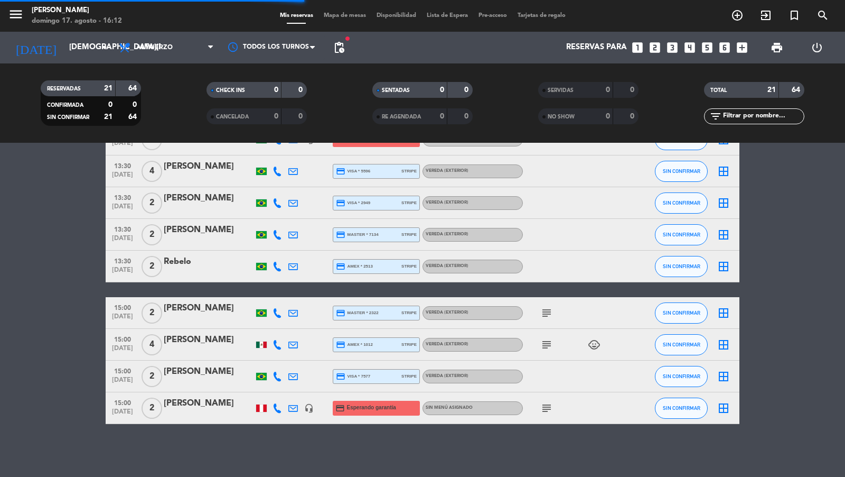
scroll to position [462, 0]
click at [173, 56] on span "Almuerzo" at bounding box center [167, 47] width 106 height 23
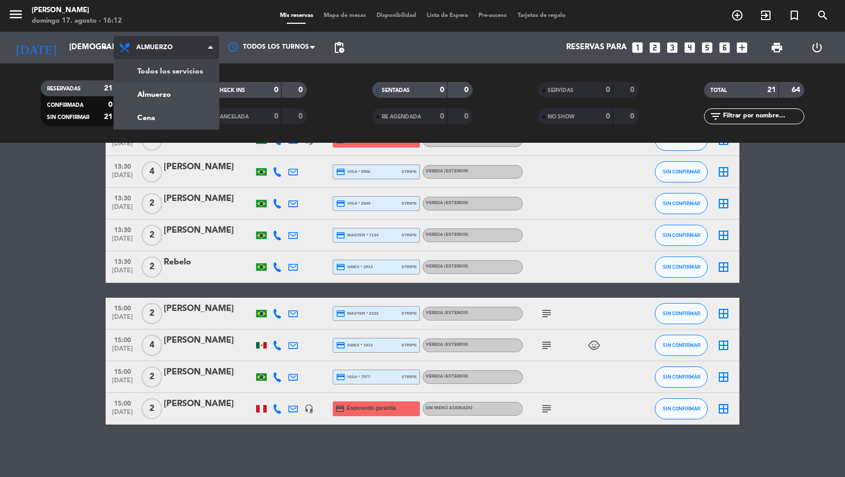
click at [173, 69] on div "menu [PERSON_NAME][DATE] 17. agosto - 16:12 Mis reservas Mapa de mesas Disponib…" at bounding box center [422, 71] width 845 height 143
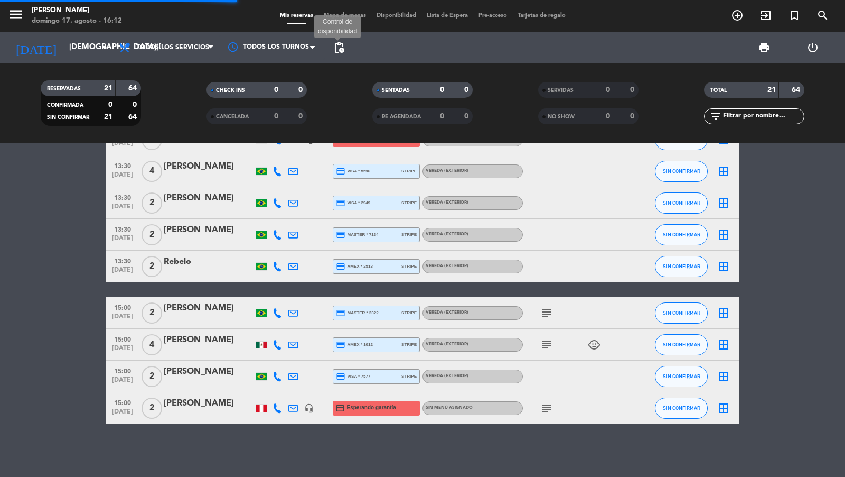
scroll to position [436, 0]
click at [341, 47] on span "pending_actions" at bounding box center [339, 47] width 13 height 13
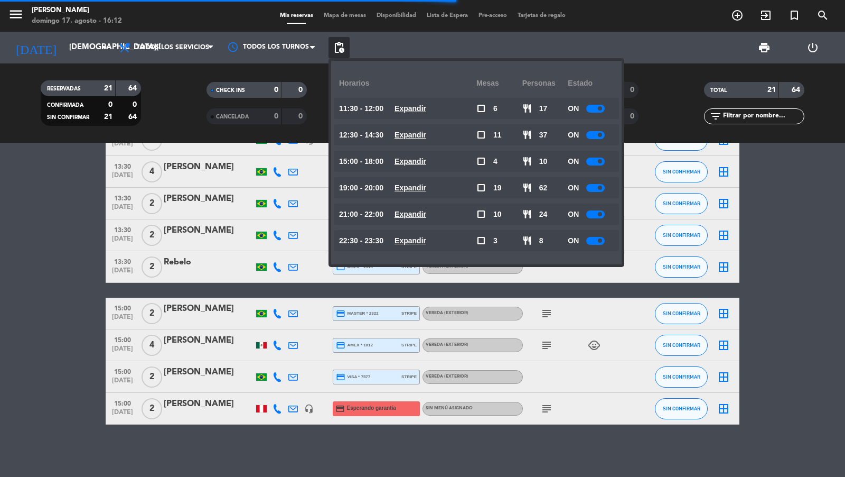
scroll to position [1402, 0]
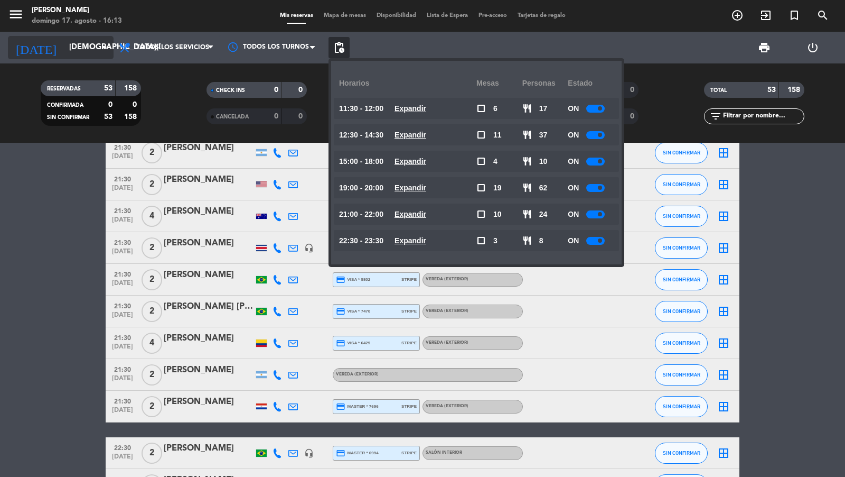
click at [99, 49] on icon "arrow_drop_down" at bounding box center [104, 47] width 13 height 13
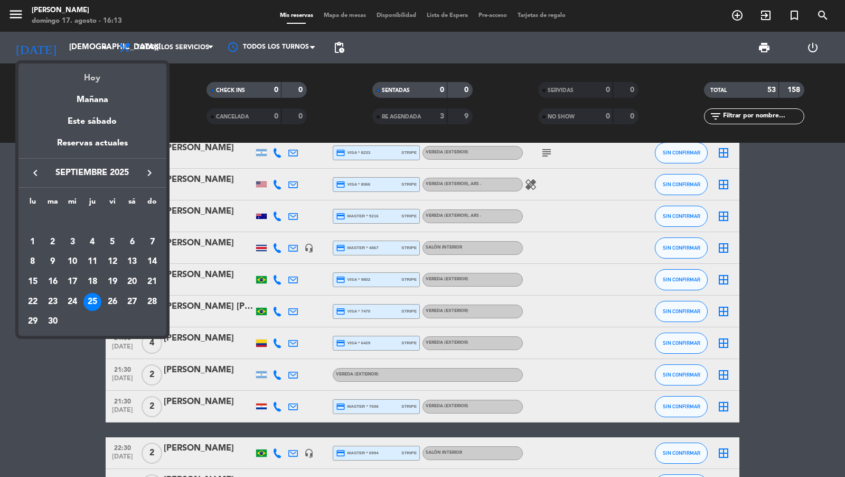
click at [103, 67] on div "Hoy" at bounding box center [92, 74] width 148 height 22
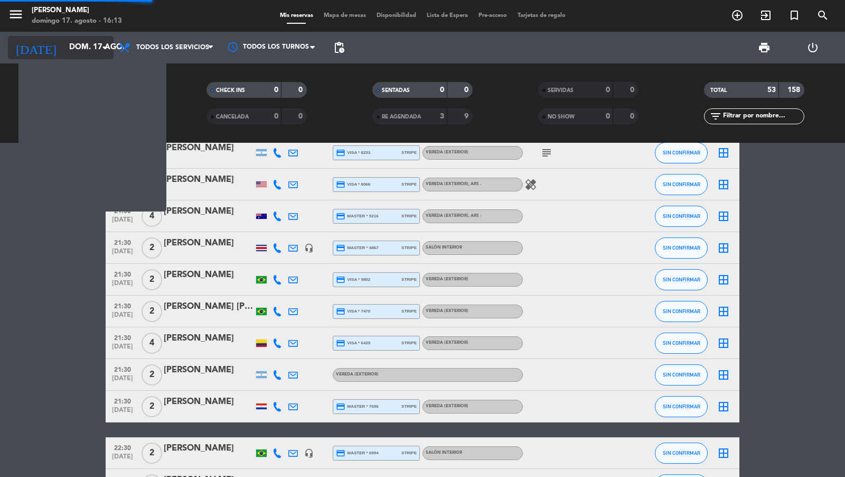
click at [96, 55] on input "dom. 17 ago." at bounding box center [115, 48] width 102 height 20
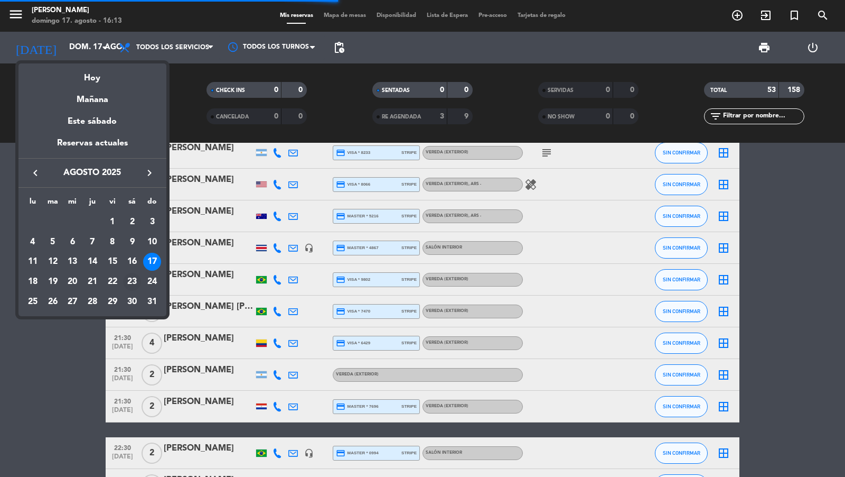
click at [133, 284] on div "23" at bounding box center [132, 282] width 18 height 18
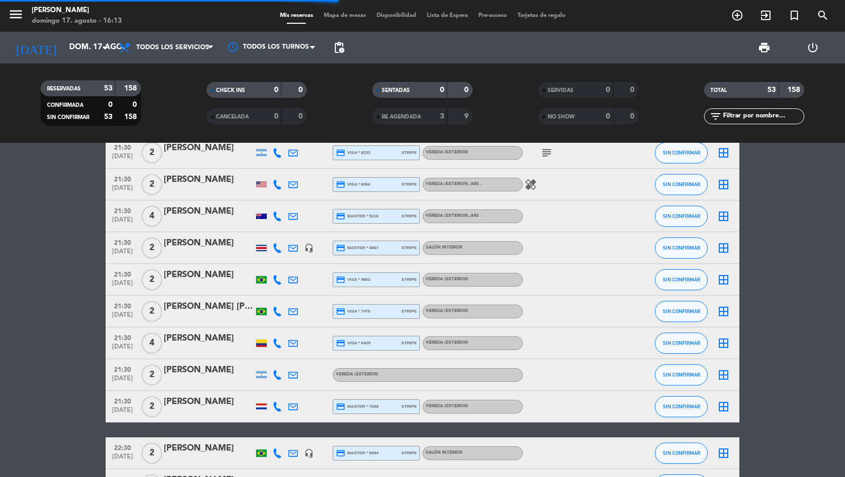
type input "sáb. 23 ago."
click at [343, 43] on span "pending_actions" at bounding box center [339, 47] width 13 height 13
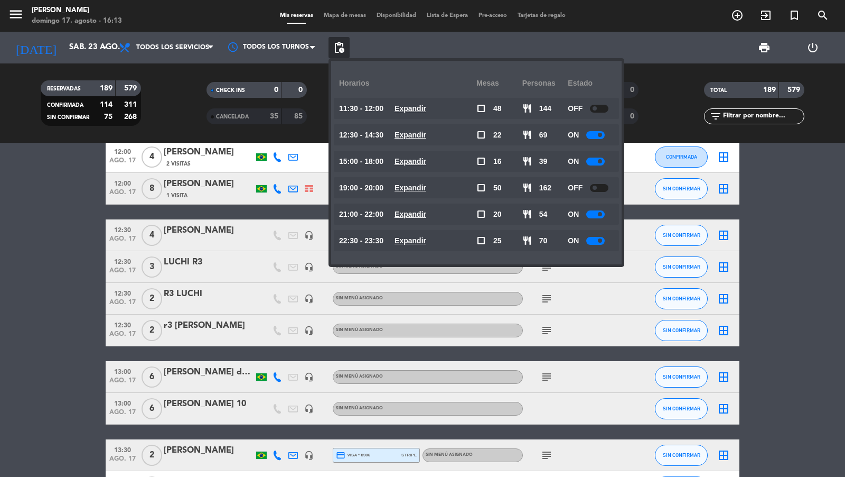
click at [343, 43] on span "pending_actions" at bounding box center [339, 47] width 13 height 13
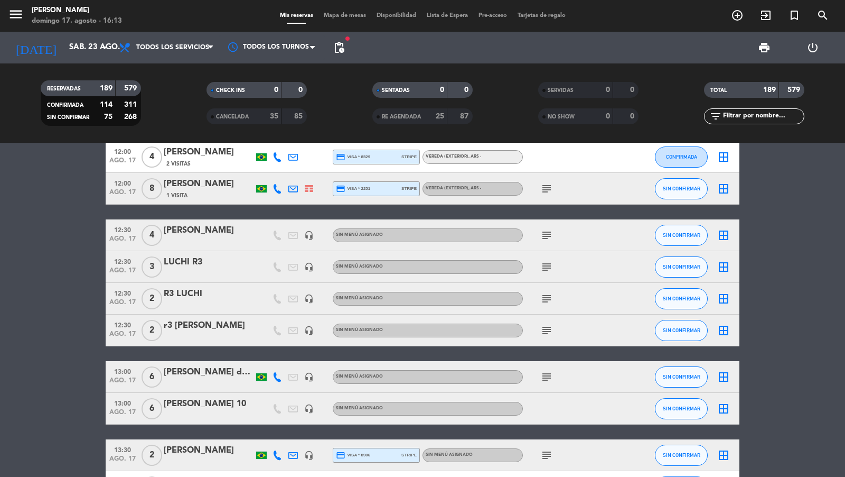
click at [343, 16] on span "Mapa de mesas" at bounding box center [345, 16] width 53 height 6
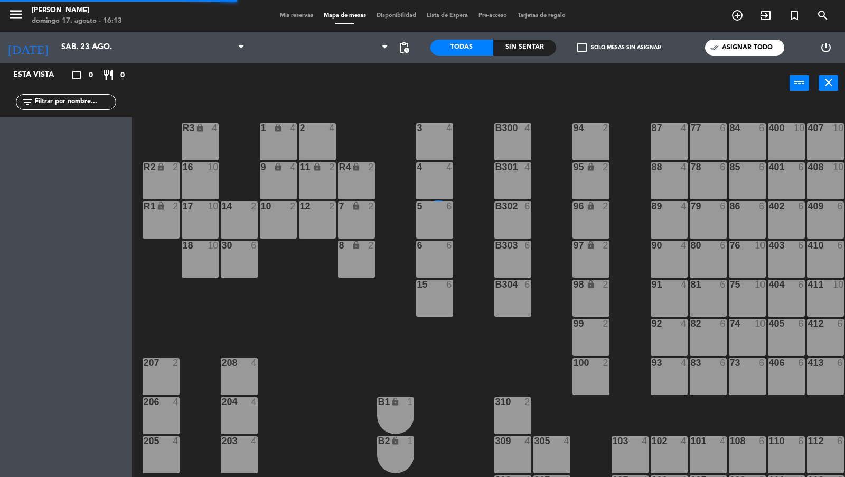
click at [298, 22] on div "menu [PERSON_NAME][DATE] 17. agosto - 16:13 Mis reservas Mapa de mesas Disponib…" at bounding box center [422, 16] width 845 height 32
click at [293, 21] on div "menu [PERSON_NAME][DATE] 17. agosto - 16:13 Mis reservas Mapa de mesas Disponib…" at bounding box center [422, 16] width 845 height 32
click at [297, 17] on span "Mis reservas" at bounding box center [297, 16] width 44 height 6
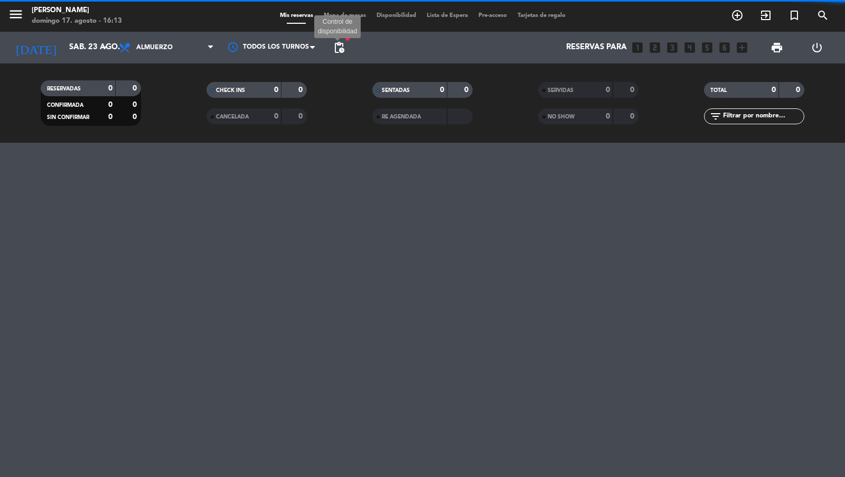
click at [339, 48] on span "pending_actions" at bounding box center [339, 47] width 13 height 13
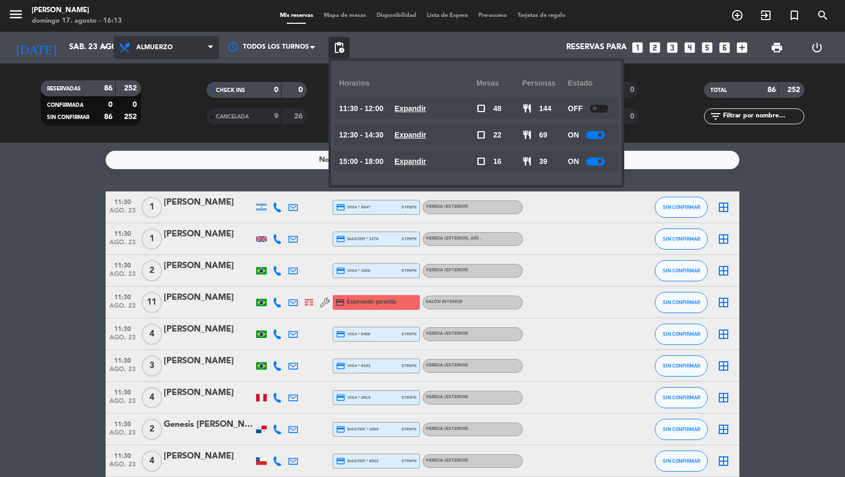
click at [209, 52] on icon at bounding box center [210, 47] width 5 height 8
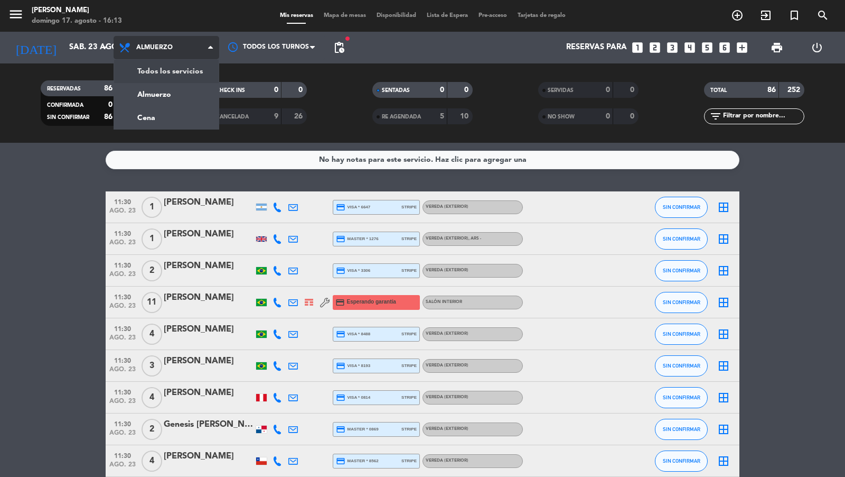
click at [187, 72] on div "menu [PERSON_NAME][DATE] 17. agosto - 16:13 Mis reservas Mapa de mesas Disponib…" at bounding box center [422, 71] width 845 height 143
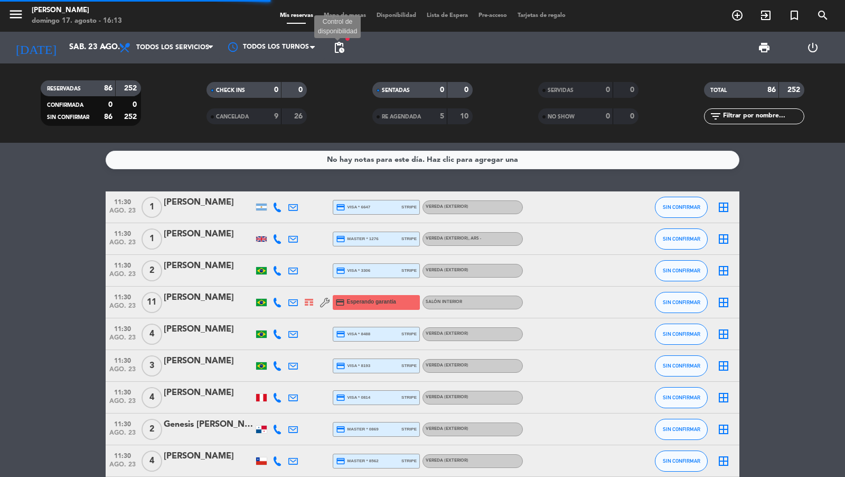
click at [339, 52] on span "pending_actions" at bounding box center [339, 47] width 13 height 13
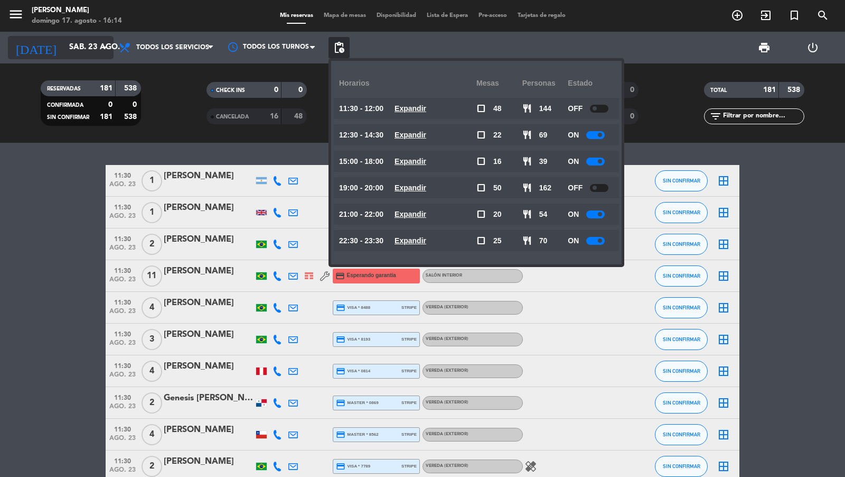
click at [80, 52] on input "sáb. 23 ago." at bounding box center [115, 48] width 102 height 20
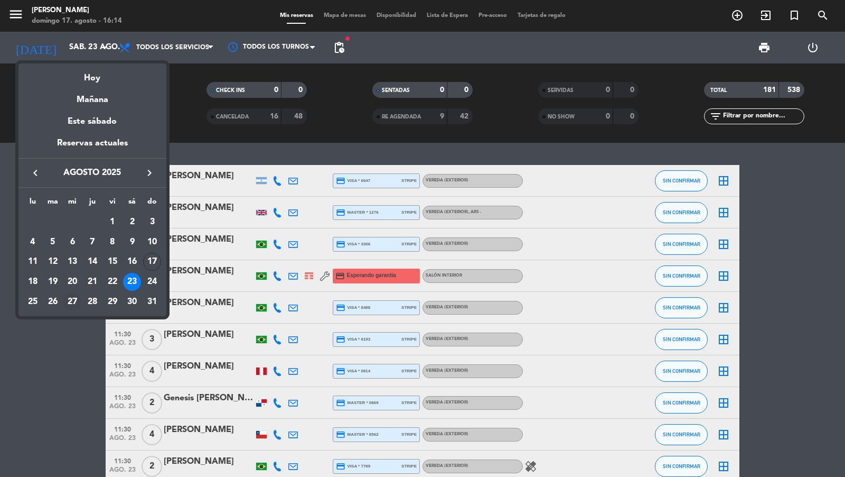
click at [64, 292] on td "27" at bounding box center [72, 302] width 20 height 20
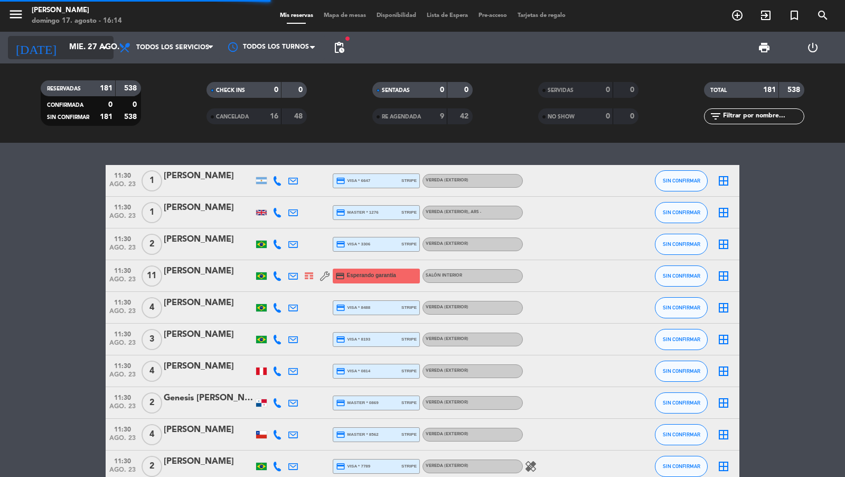
click at [82, 53] on input "mié. 27 ago." at bounding box center [115, 48] width 102 height 20
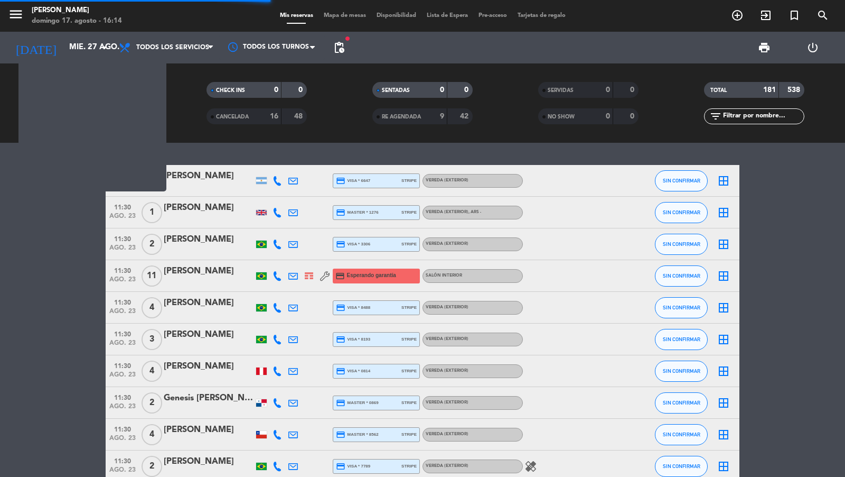
type input "mié. 20 ago."
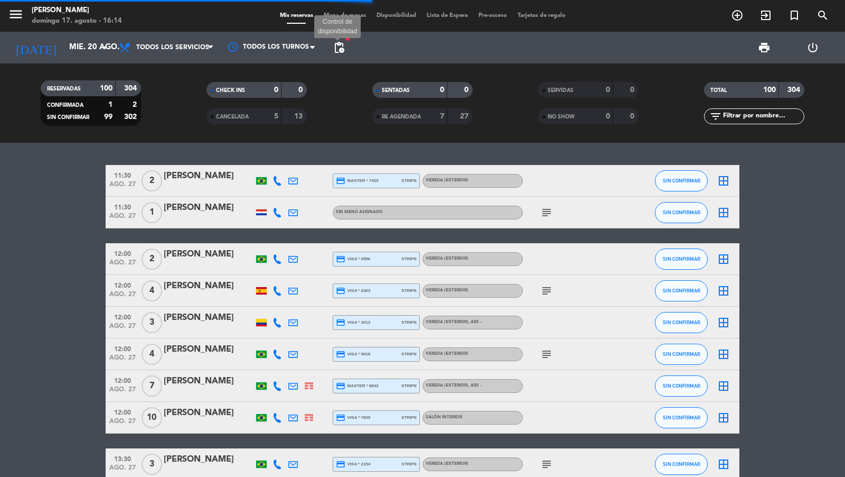
click at [338, 48] on span "pending_actions" at bounding box center [339, 47] width 13 height 13
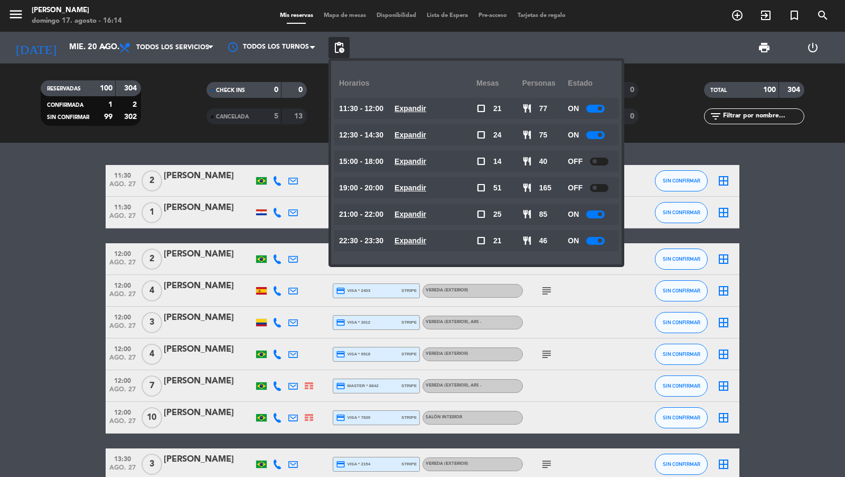
click at [418, 109] on u "Expandir" at bounding box center [411, 108] width 32 height 8
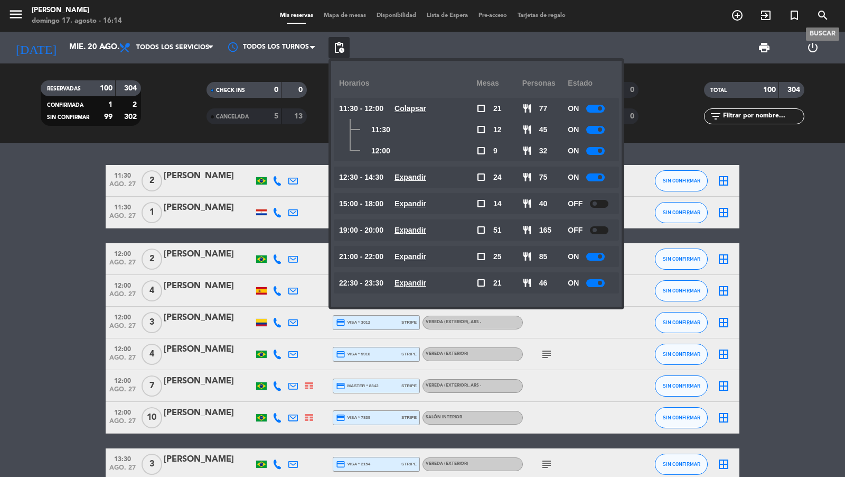
click at [819, 13] on icon "search" at bounding box center [823, 15] width 13 height 13
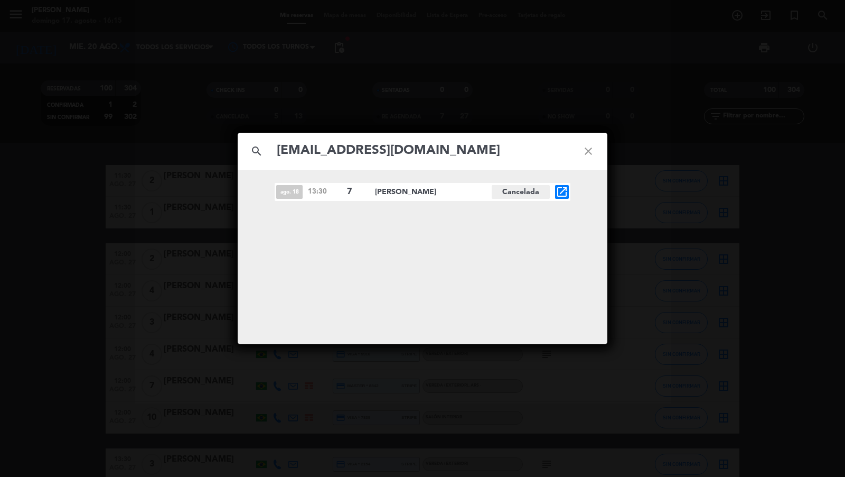
click at [421, 156] on input "[EMAIL_ADDRESS][DOMAIN_NAME]" at bounding box center [423, 151] width 294 height 22
paste input "[EMAIL_ADDRESS][DOMAIN_NAME]"
type input "[EMAIL_ADDRESS][DOMAIN_NAME]"
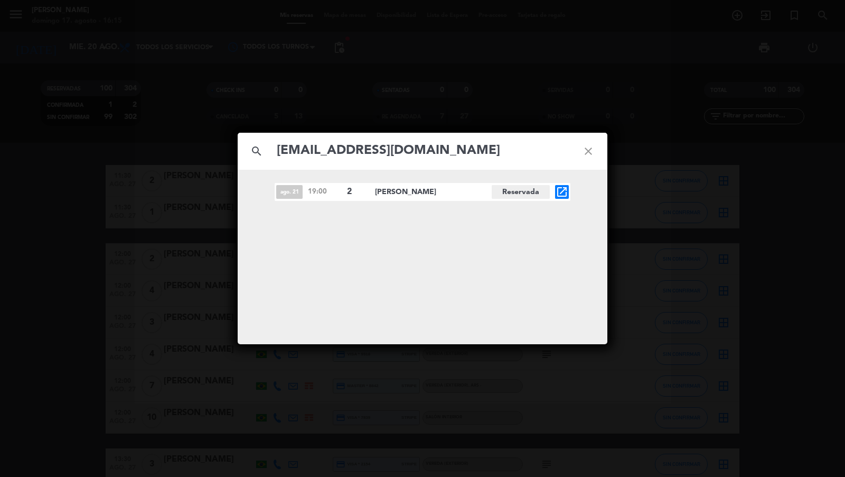
click at [561, 192] on icon "open_in_new" at bounding box center [562, 191] width 13 height 13
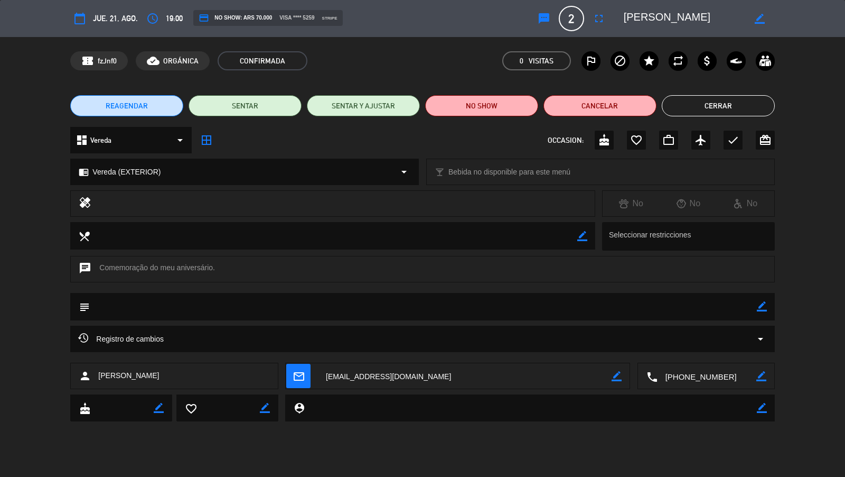
click at [724, 109] on button "Cerrar" at bounding box center [718, 105] width 113 height 21
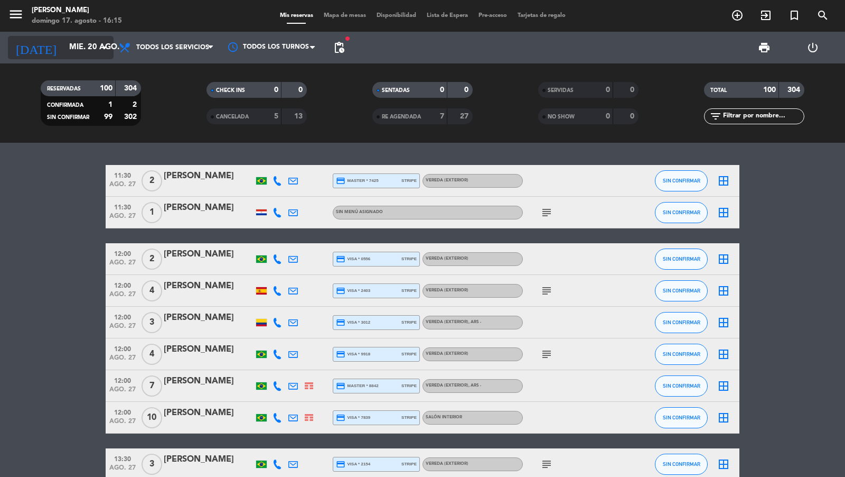
click at [64, 41] on input "mié. 20 ago." at bounding box center [115, 48] width 102 height 20
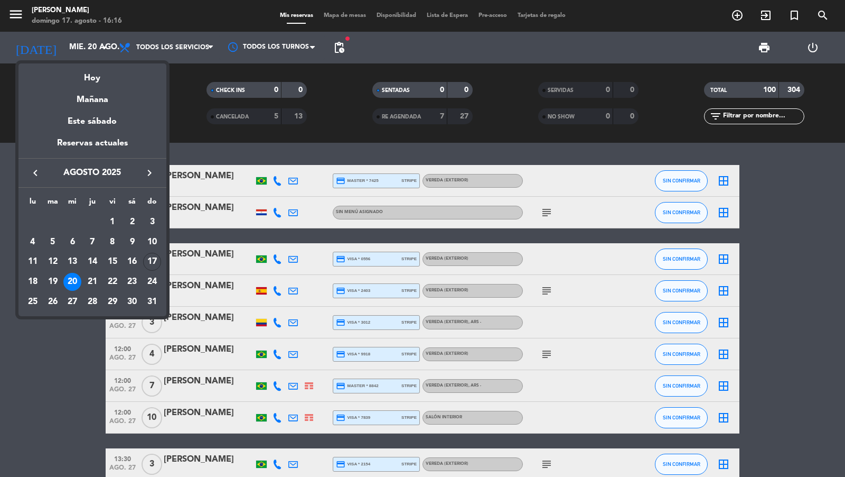
click at [38, 302] on div "25" at bounding box center [33, 302] width 18 height 18
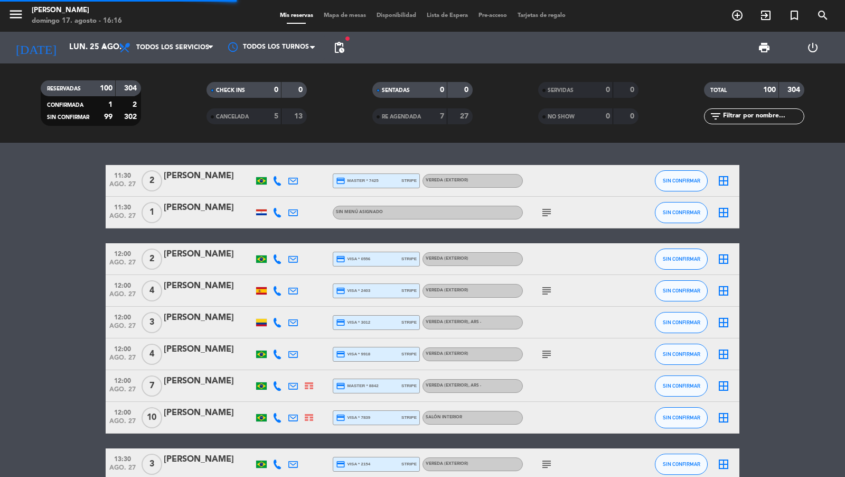
click at [335, 46] on span "pending_actions" at bounding box center [339, 47] width 13 height 13
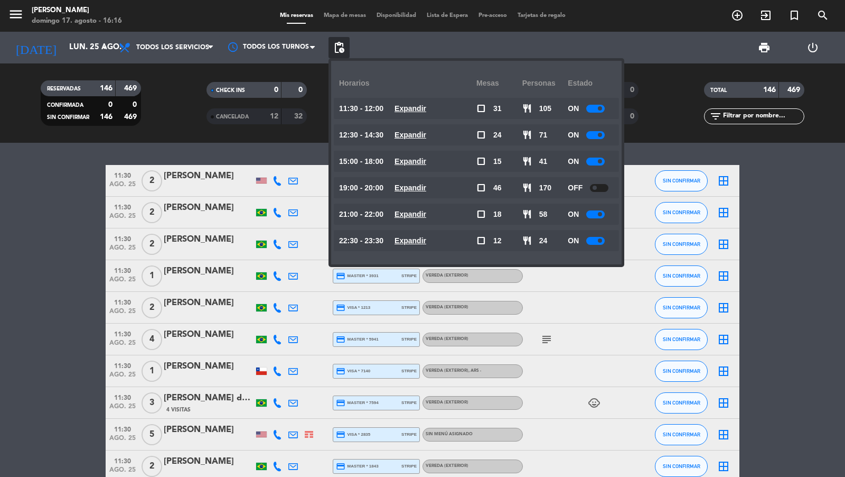
click at [419, 108] on u "Expandir" at bounding box center [411, 108] width 32 height 8
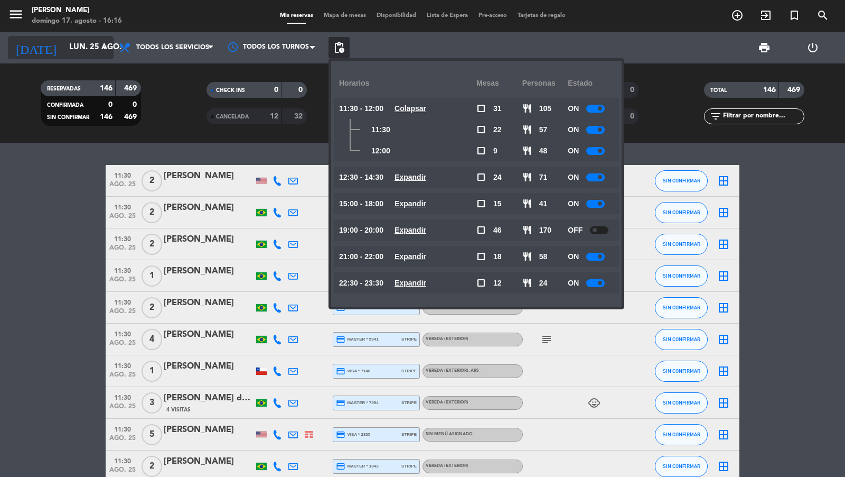
click at [88, 56] on input "lun. 25 ago." at bounding box center [115, 48] width 102 height 20
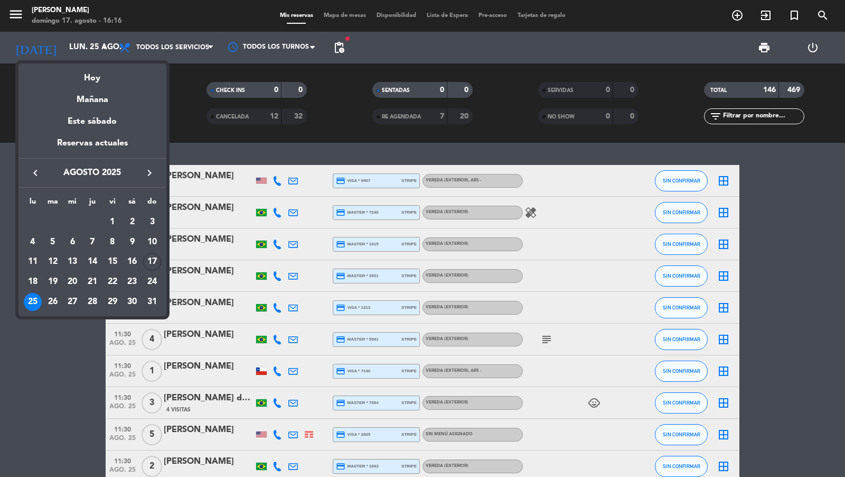
click at [143, 175] on icon "keyboard_arrow_right" at bounding box center [149, 172] width 13 height 13
click at [35, 243] on div "1" at bounding box center [33, 242] width 18 height 18
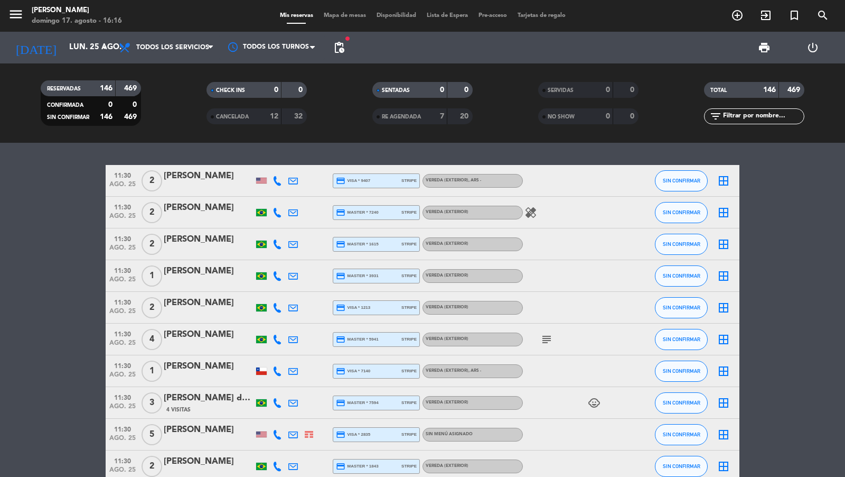
type input "[DATE]"
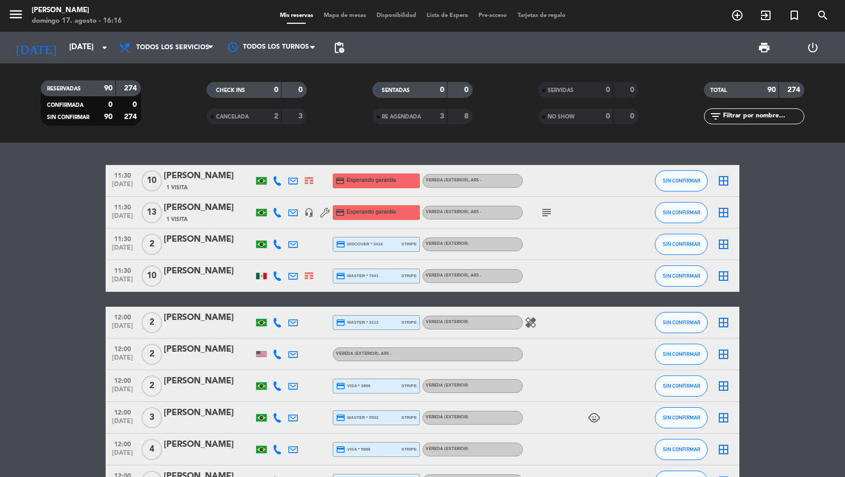
click at [127, 184] on span "[DATE]" at bounding box center [122, 187] width 26 height 12
click at [190, 181] on div "[PERSON_NAME]" at bounding box center [209, 176] width 90 height 14
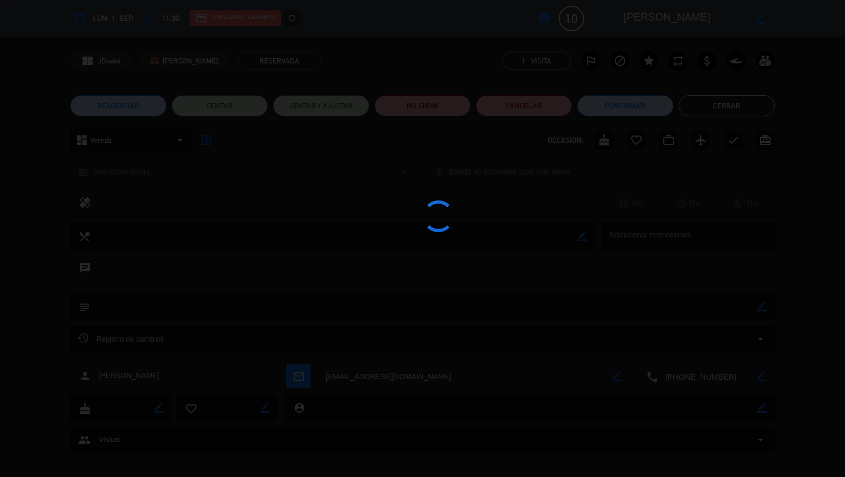
click at [293, 20] on icon "refresh" at bounding box center [292, 18] width 10 height 10
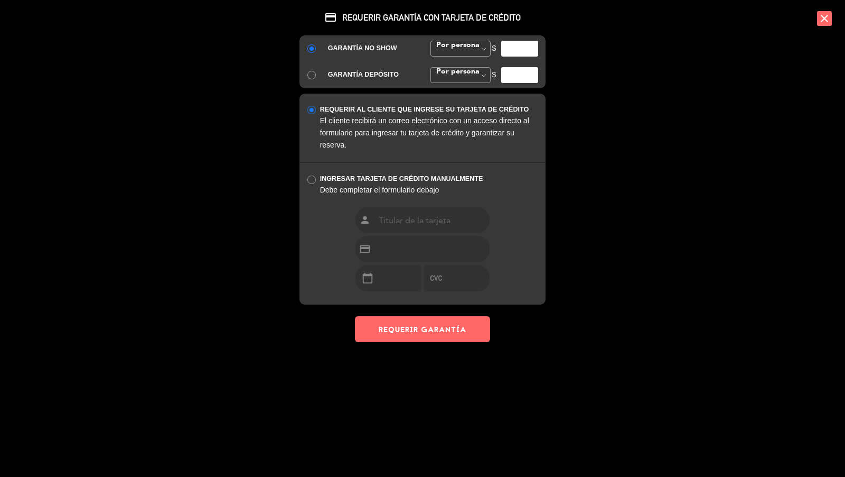
click at [505, 45] on input "number" at bounding box center [519, 49] width 37 height 16
type input "35000"
click at [461, 327] on button "REQUERIR GARANTÍA" at bounding box center [422, 329] width 135 height 26
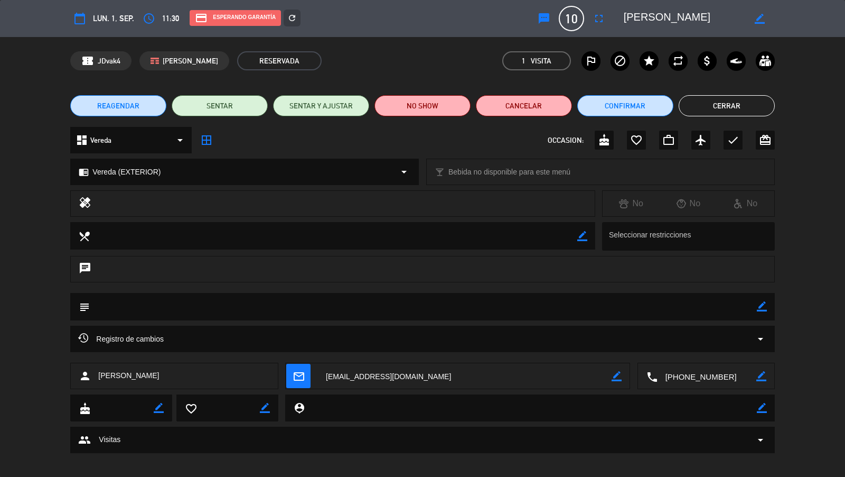
click at [733, 105] on button "Cerrar" at bounding box center [727, 105] width 96 height 21
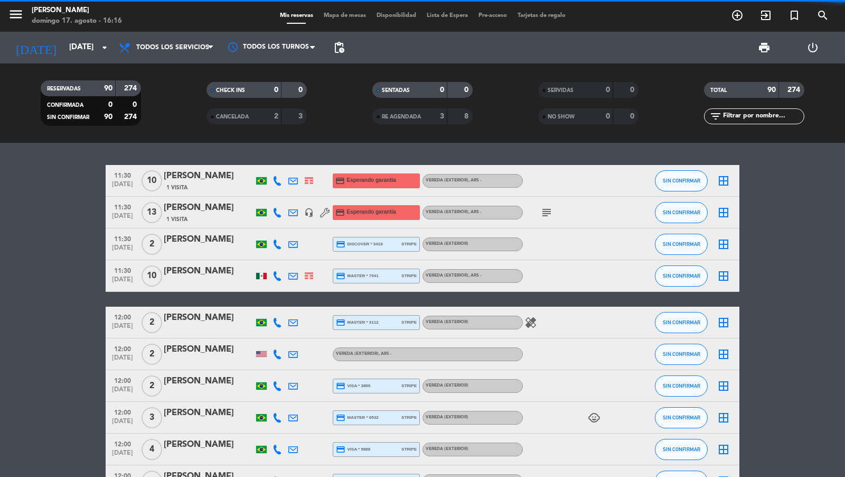
click at [134, 208] on span "11:30" at bounding box center [122, 206] width 26 height 12
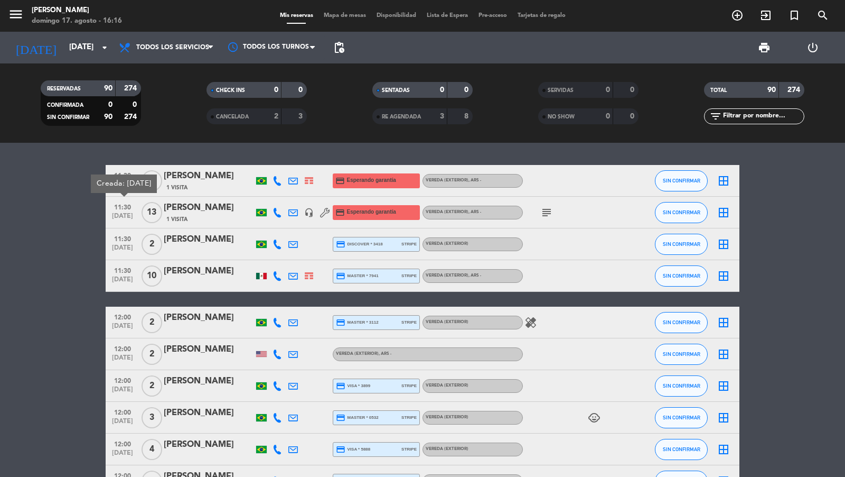
click at [185, 206] on div "[PERSON_NAME]" at bounding box center [209, 208] width 90 height 14
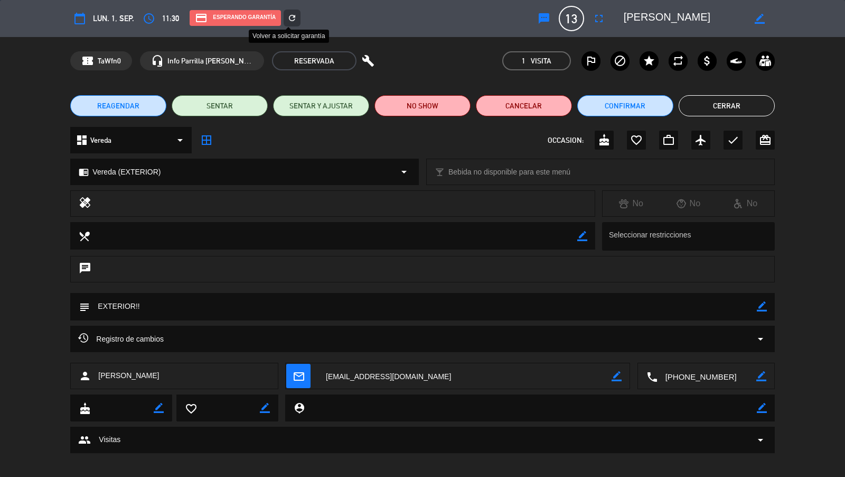
click at [292, 21] on icon "refresh" at bounding box center [292, 18] width 10 height 10
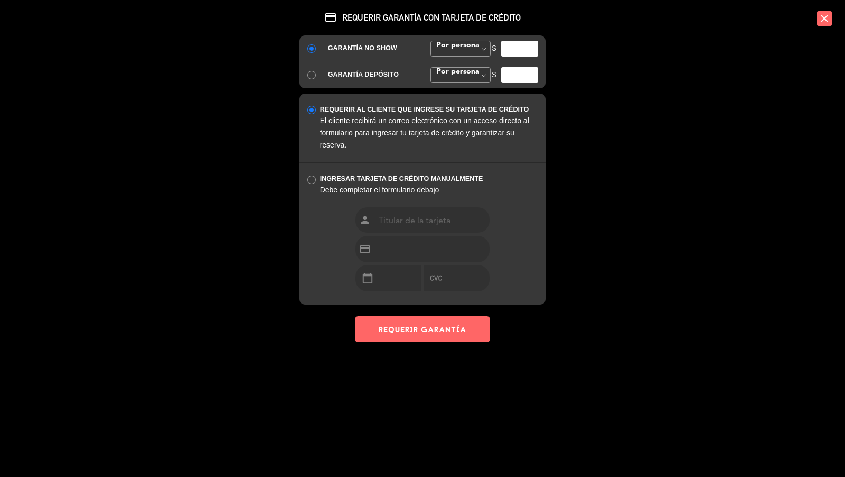
click at [508, 54] on input "number" at bounding box center [519, 49] width 37 height 16
type input "35000"
click at [452, 338] on button "REQUERIR GARANTÍA" at bounding box center [422, 329] width 135 height 26
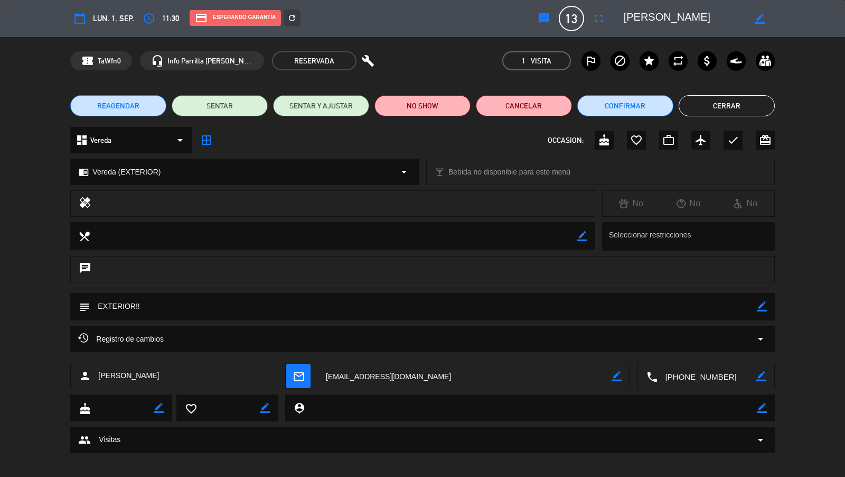
drag, startPoint x: 762, startPoint y: 91, endPoint x: 754, endPoint y: 93, distance: 8.1
click at [761, 91] on div "REAGENDAR SENTAR SENTAR Y AJUSTAR NO SHOW Cancelar Confirmar Cerrar" at bounding box center [422, 106] width 845 height 42
click at [747, 103] on button "Cerrar" at bounding box center [727, 105] width 96 height 21
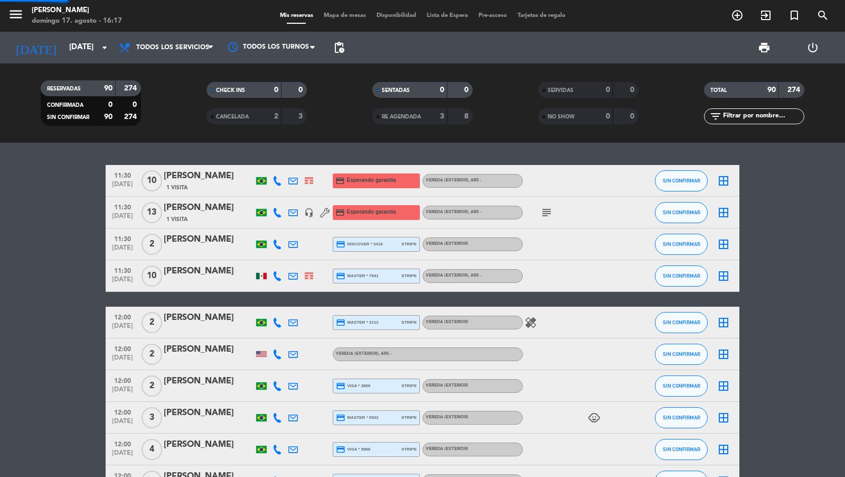
click at [340, 49] on span "pending_actions" at bounding box center [339, 47] width 13 height 13
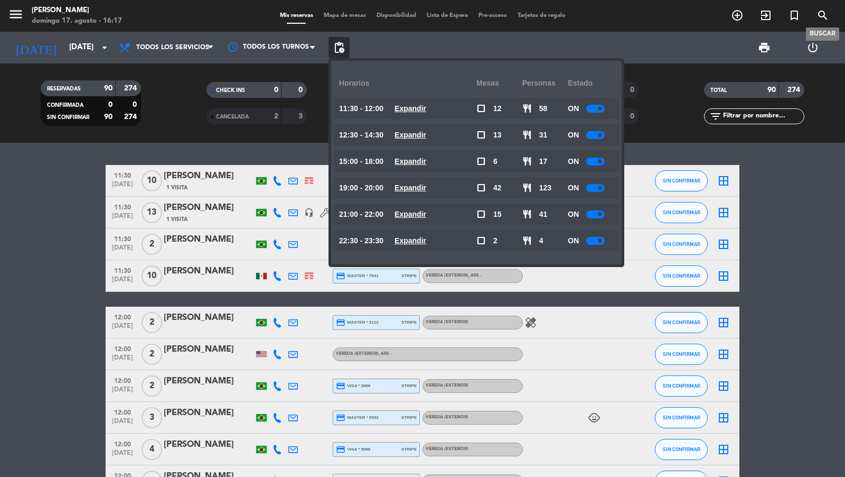
click at [825, 23] on span "search" at bounding box center [823, 15] width 29 height 18
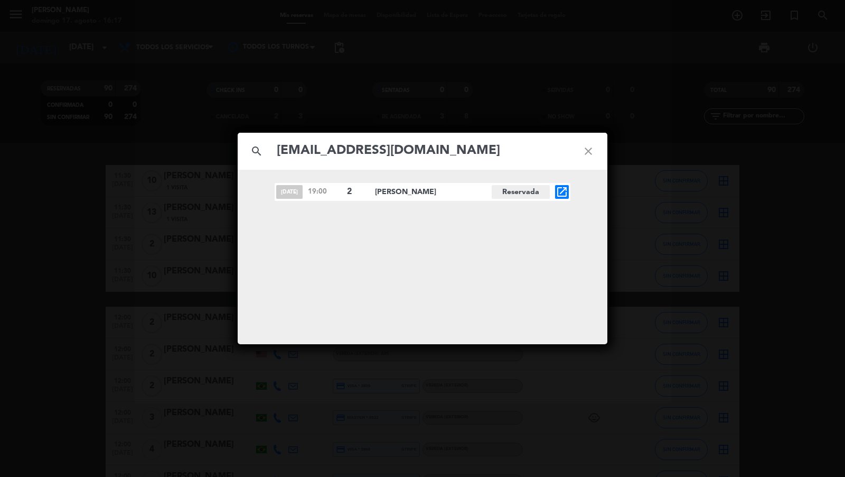
type input "[EMAIL_ADDRESS][DOMAIN_NAME]"
click at [755, 258] on div "search [EMAIL_ADDRESS][DOMAIN_NAME] close [DATE] 19:00 2 [PERSON_NAME][GEOGRAPH…" at bounding box center [422, 238] width 845 height 477
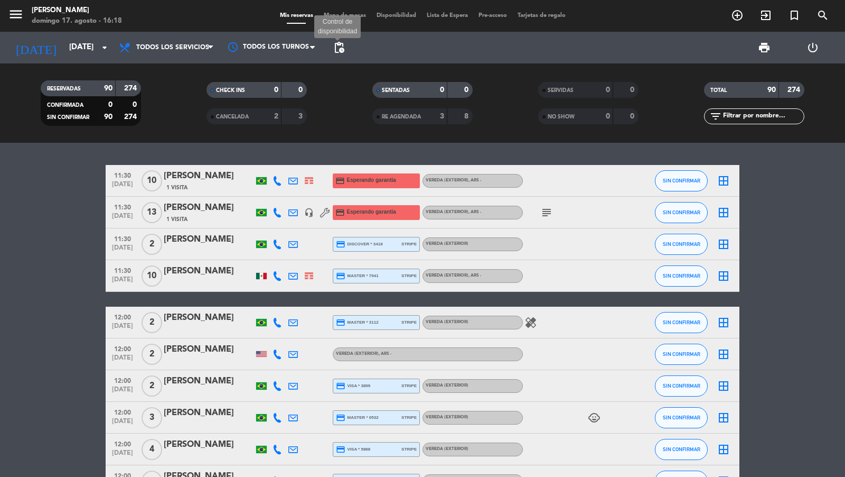
click at [337, 49] on span "pending_actions" at bounding box center [339, 47] width 13 height 13
